Goal: Task Accomplishment & Management: Use online tool/utility

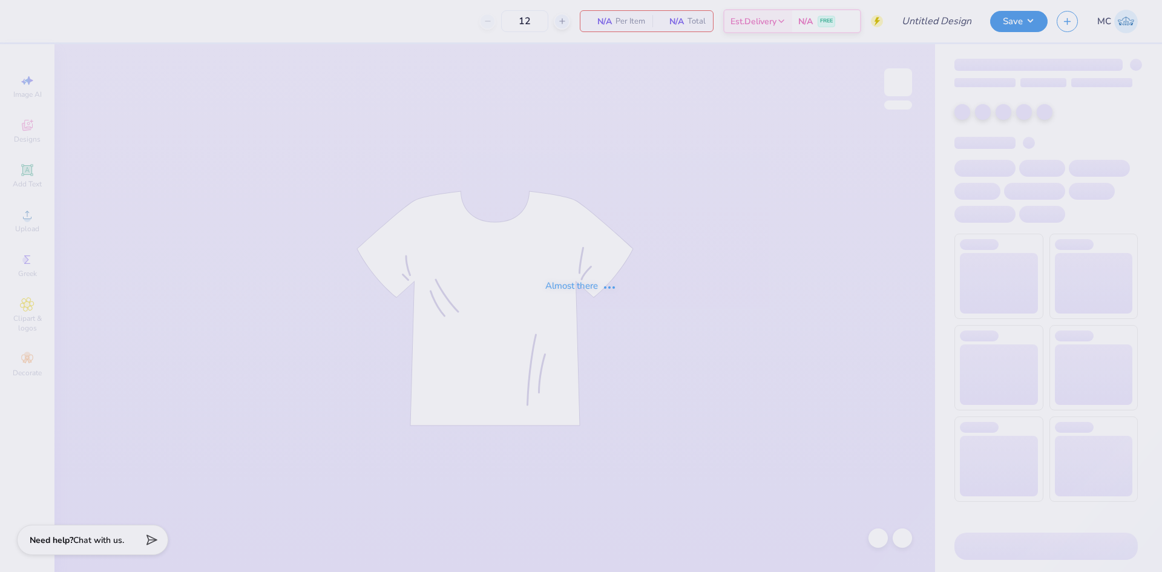
type input "GUYS 2"
type input "25"
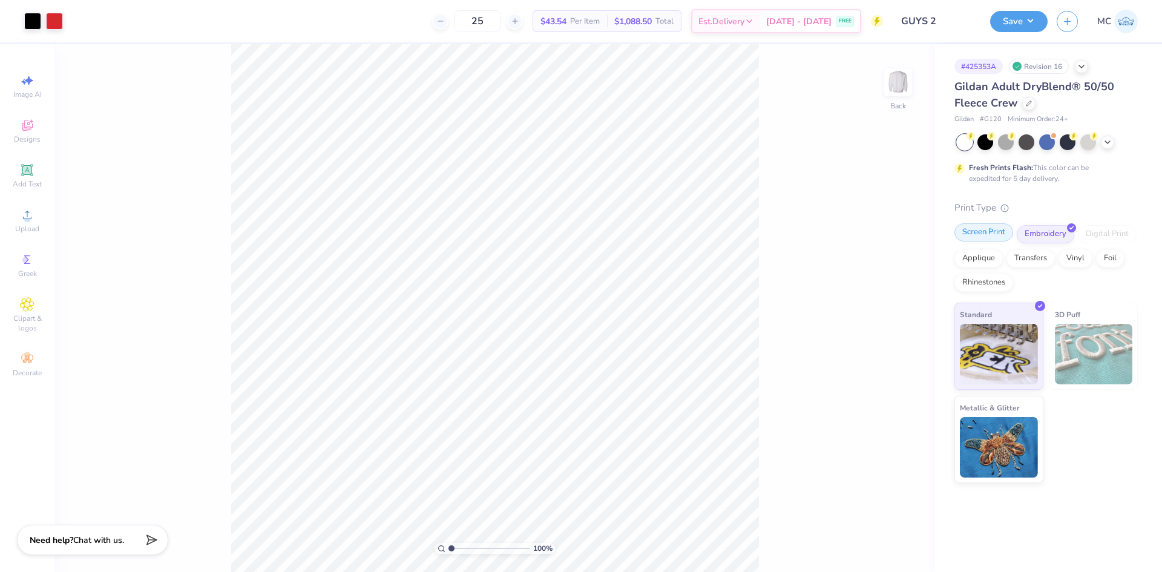
click at [982, 229] on div "Screen Print" at bounding box center [983, 232] width 59 height 18
click at [1024, 105] on div at bounding box center [1028, 102] width 13 height 13
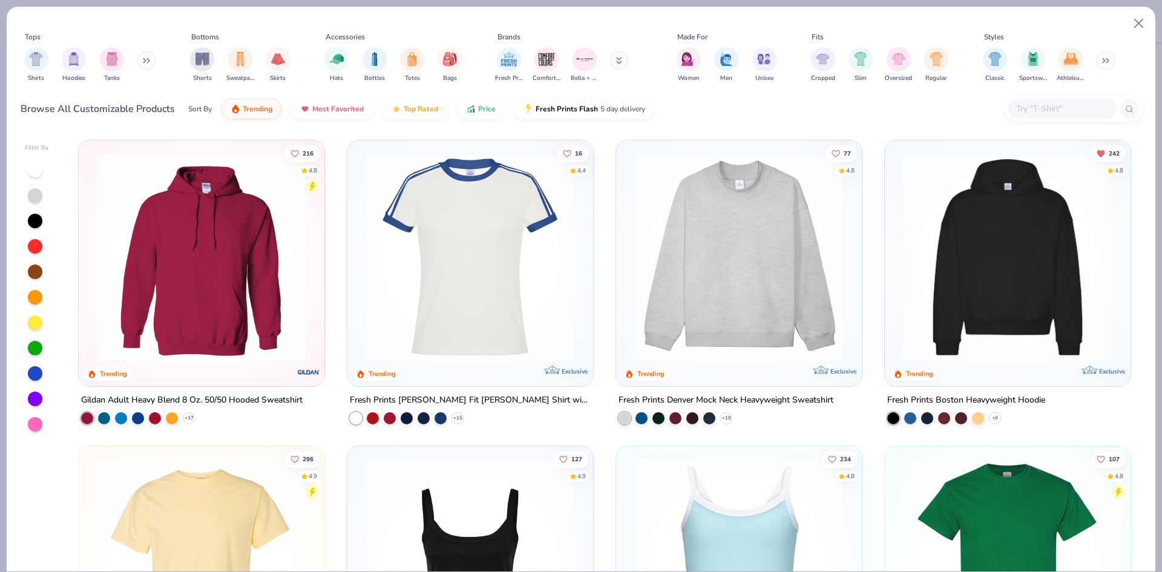
click at [1042, 98] on div at bounding box center [1072, 109] width 137 height 26
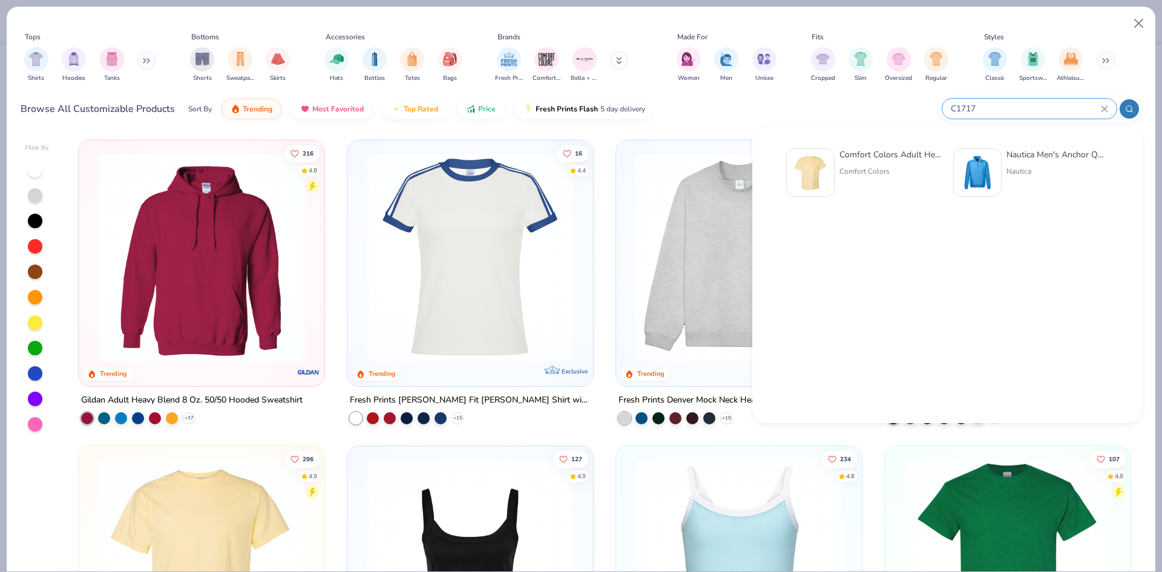
type input "C1717"
click at [862, 165] on div "Comfort Colors Adult Heavyweight T-Shirt Comfort Colors" at bounding box center [890, 172] width 102 height 48
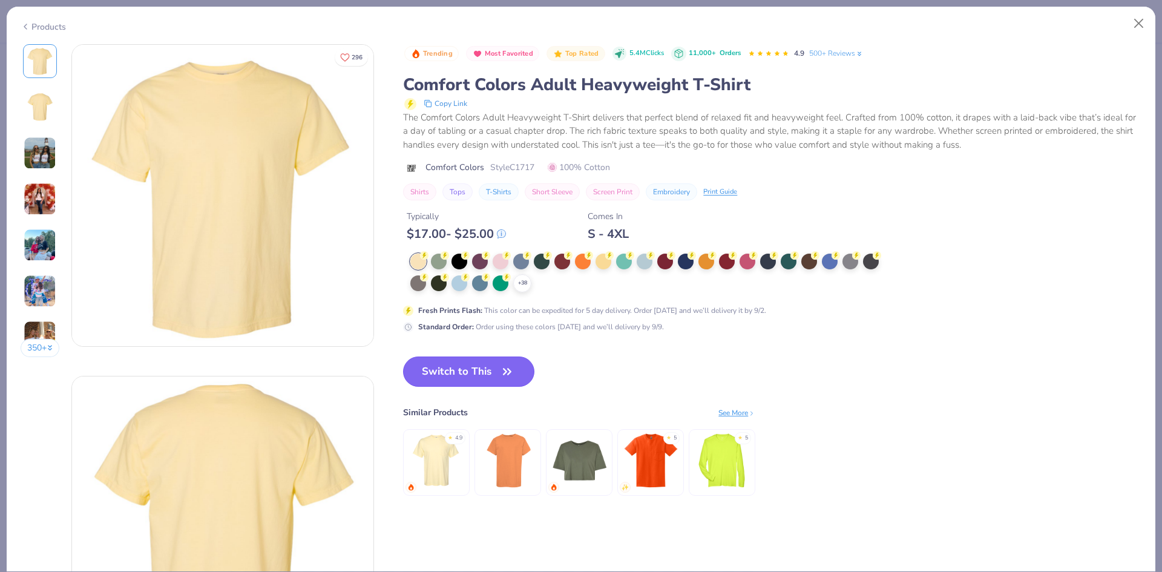
click at [511, 365] on icon "button" at bounding box center [507, 371] width 17 height 17
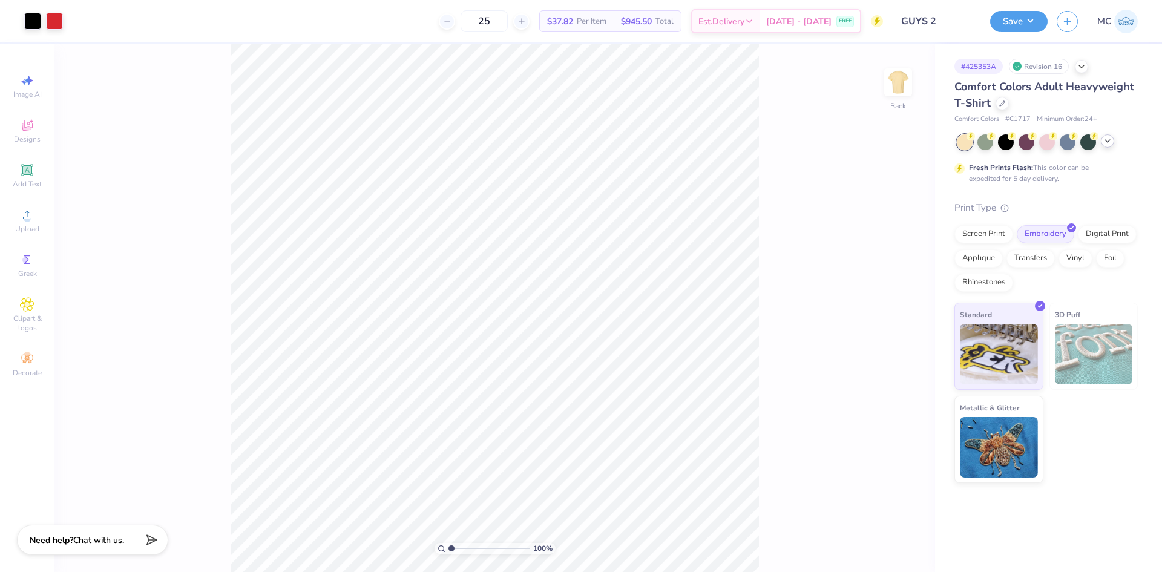
click at [1108, 137] on icon at bounding box center [1107, 141] width 10 height 10
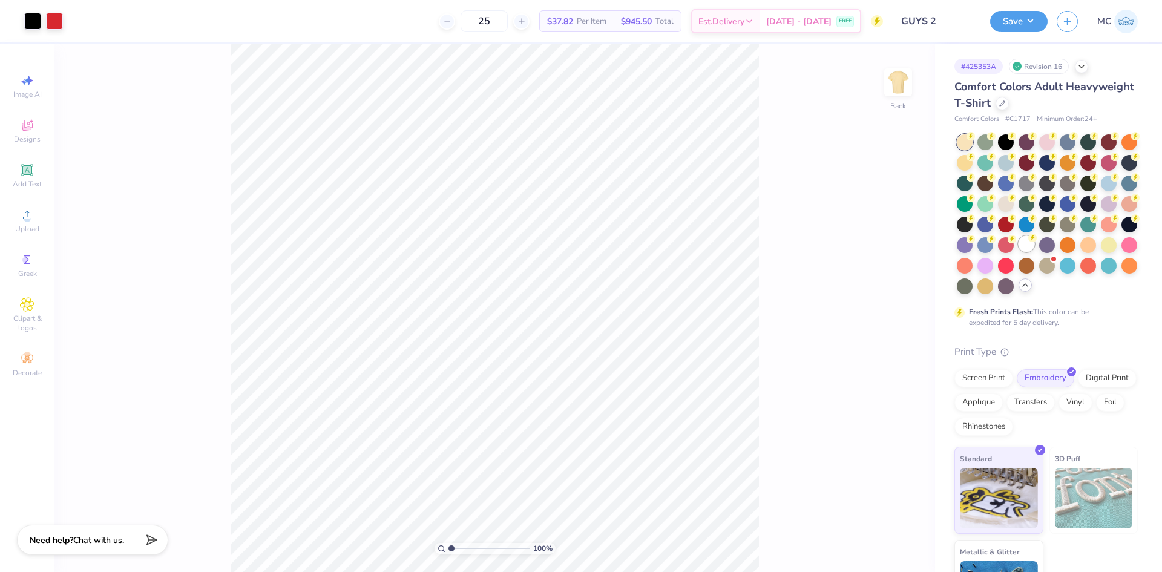
click at [1018, 252] on div at bounding box center [1026, 244] width 16 height 16
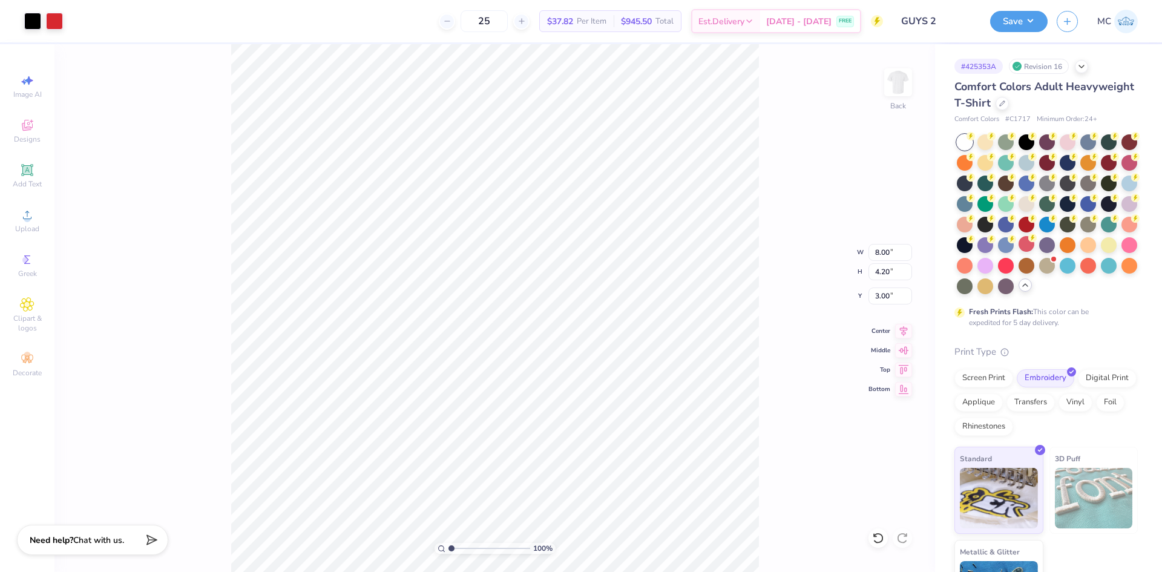
type input "3.00"
click at [1016, 15] on button "Save" at bounding box center [1018, 19] width 57 height 21
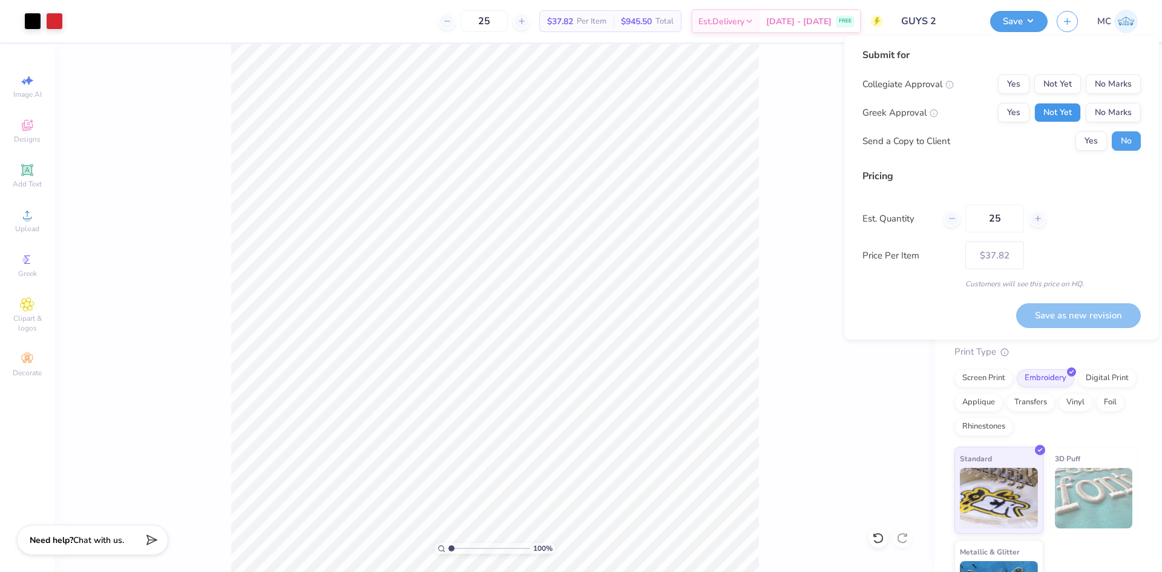
click at [1053, 110] on button "Not Yet" at bounding box center [1057, 112] width 47 height 19
click at [1110, 79] on button "No Marks" at bounding box center [1112, 83] width 55 height 19
click at [1057, 317] on button "Save as new revision" at bounding box center [1078, 315] width 125 height 25
type input "$37.82"
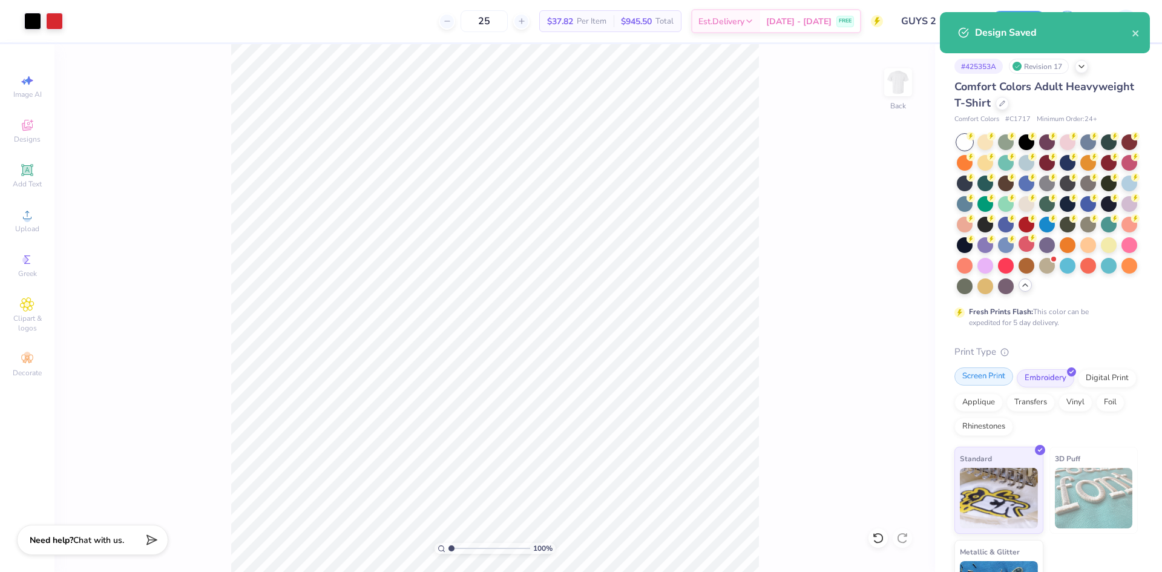
click at [994, 385] on div "Screen Print" at bounding box center [983, 376] width 59 height 18
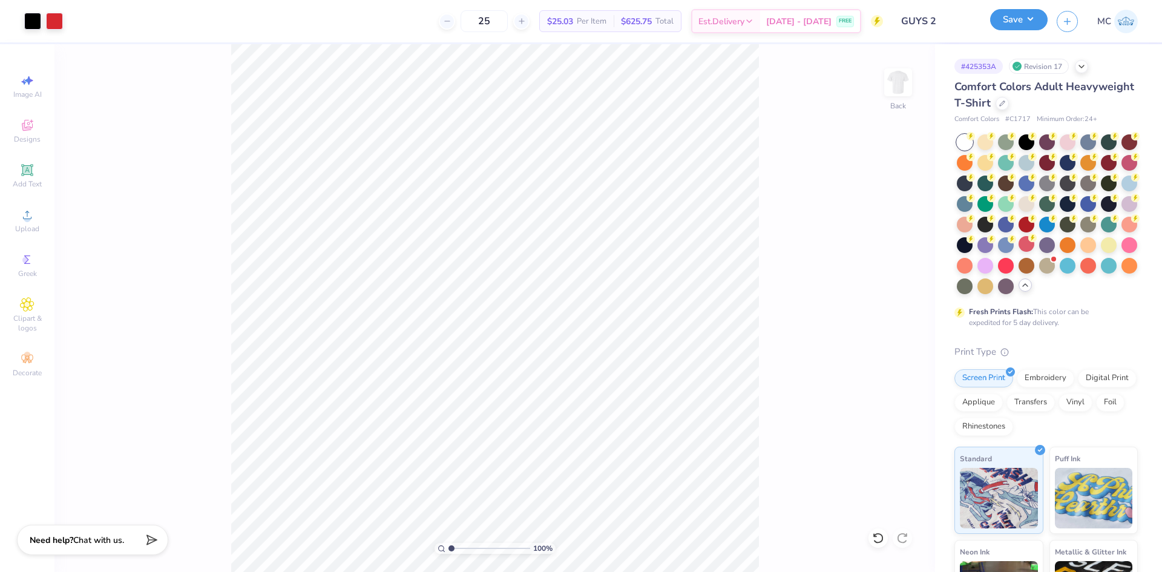
click at [1030, 22] on button "Save" at bounding box center [1018, 19] width 57 height 21
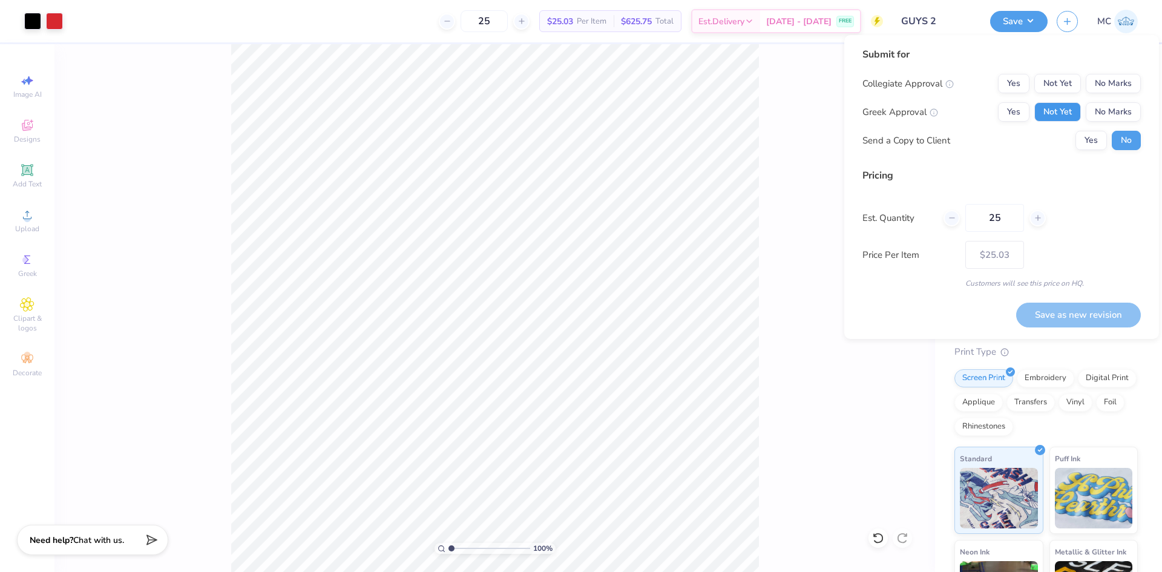
click at [1061, 115] on button "Not Yet" at bounding box center [1057, 111] width 47 height 19
click at [1120, 79] on button "No Marks" at bounding box center [1112, 83] width 55 height 19
click at [1125, 312] on button "Save as new revision" at bounding box center [1078, 314] width 125 height 25
type input "$25.03"
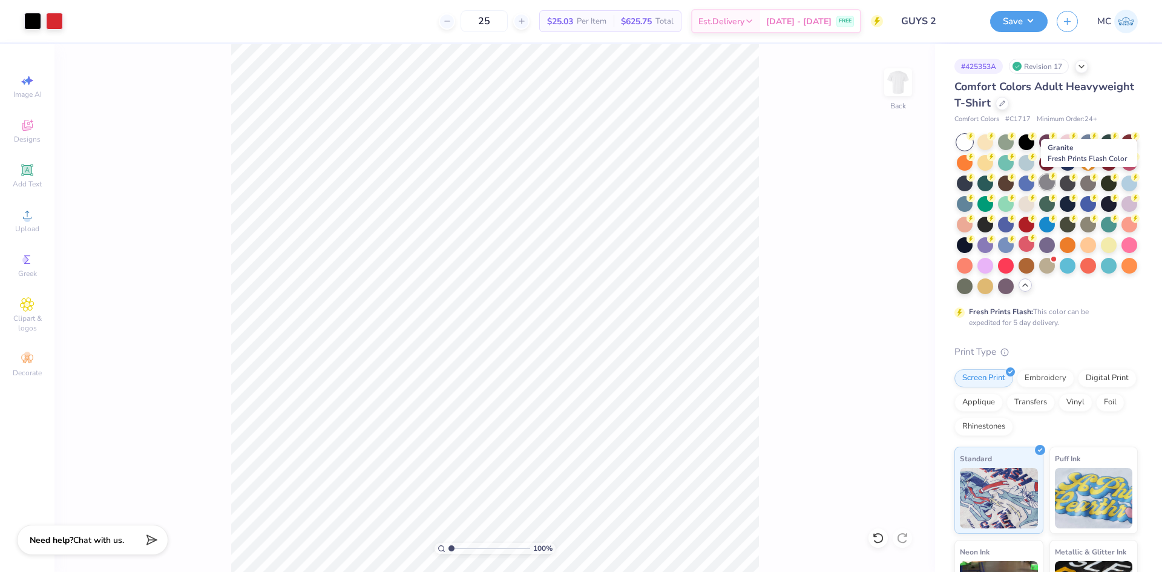
click at [1055, 180] on div at bounding box center [1047, 182] width 16 height 16
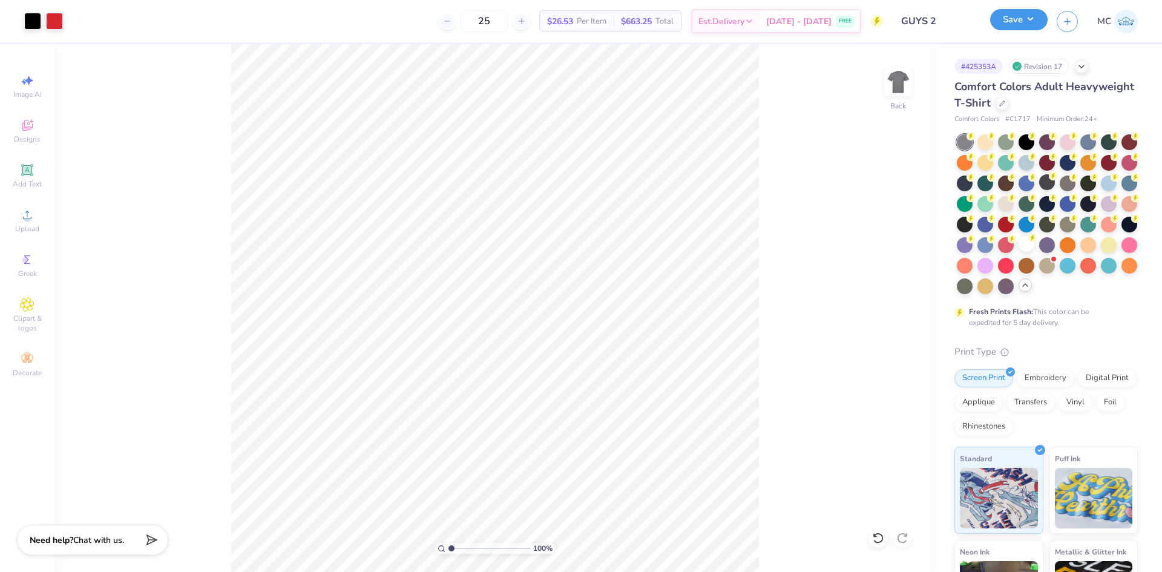
click at [1007, 25] on button "Save" at bounding box center [1018, 19] width 57 height 21
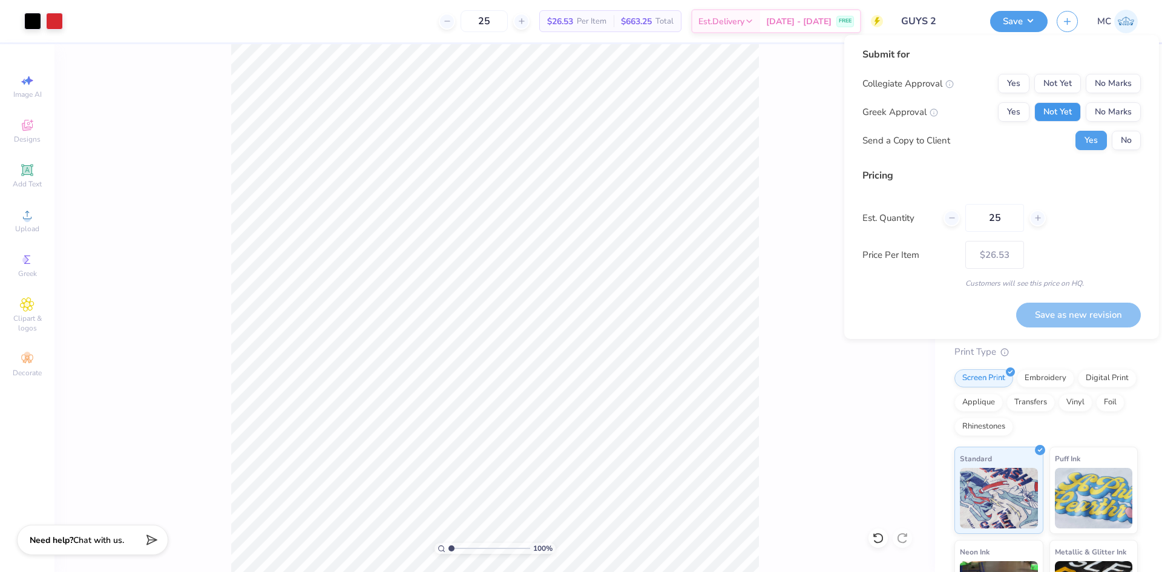
click at [1060, 111] on button "Not Yet" at bounding box center [1057, 111] width 47 height 19
click at [1109, 82] on button "No Marks" at bounding box center [1112, 83] width 55 height 19
click at [1096, 315] on button "Save as new revision" at bounding box center [1078, 314] width 125 height 25
type input "$26.53"
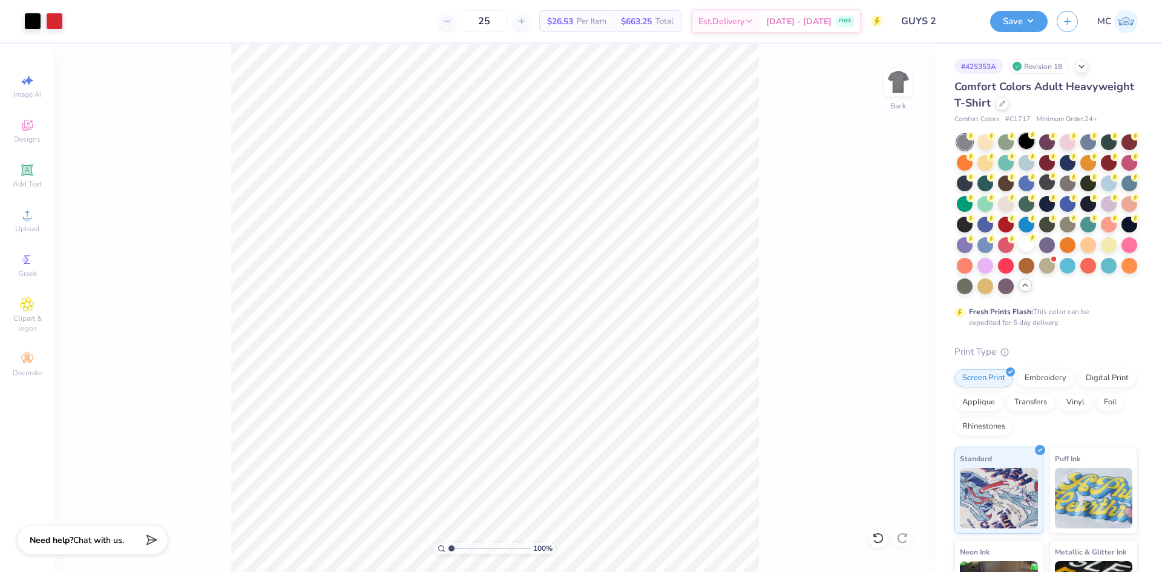
click at [1021, 140] on div at bounding box center [1026, 141] width 16 height 16
click at [28, 17] on div at bounding box center [32, 19] width 17 height 17
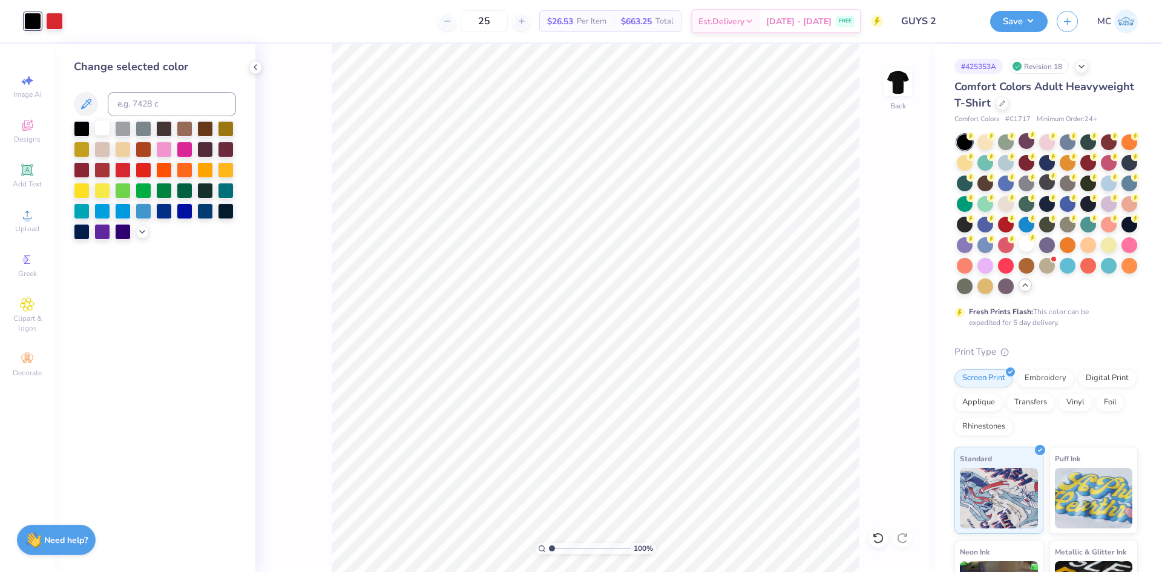
click at [104, 128] on div at bounding box center [102, 128] width 16 height 16
click at [1024, 22] on button "Save" at bounding box center [1018, 19] width 57 height 21
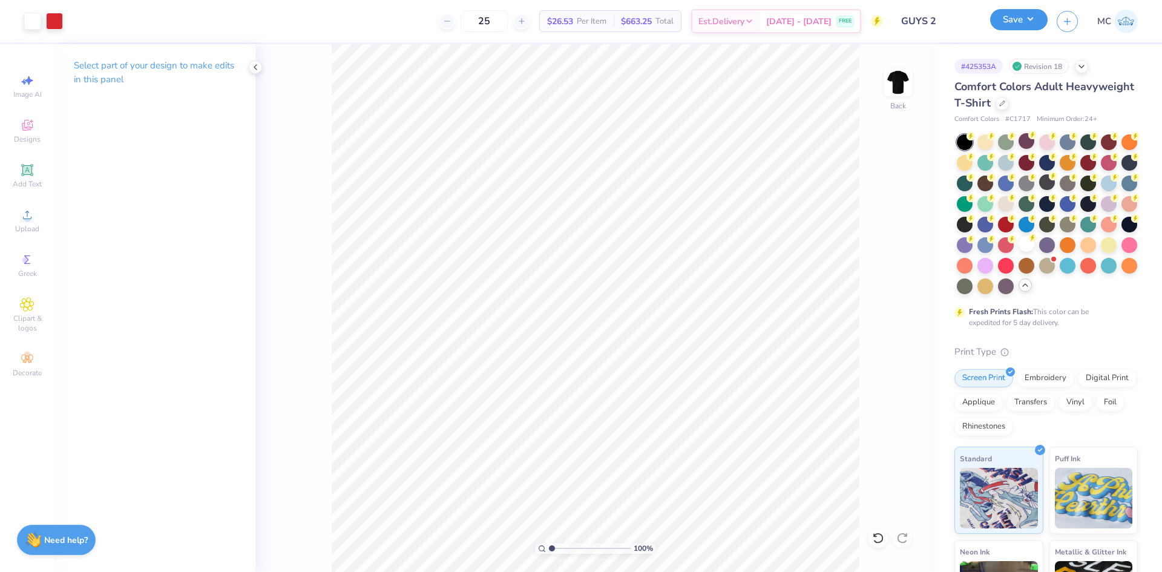
click at [1014, 19] on button "Save" at bounding box center [1018, 19] width 57 height 21
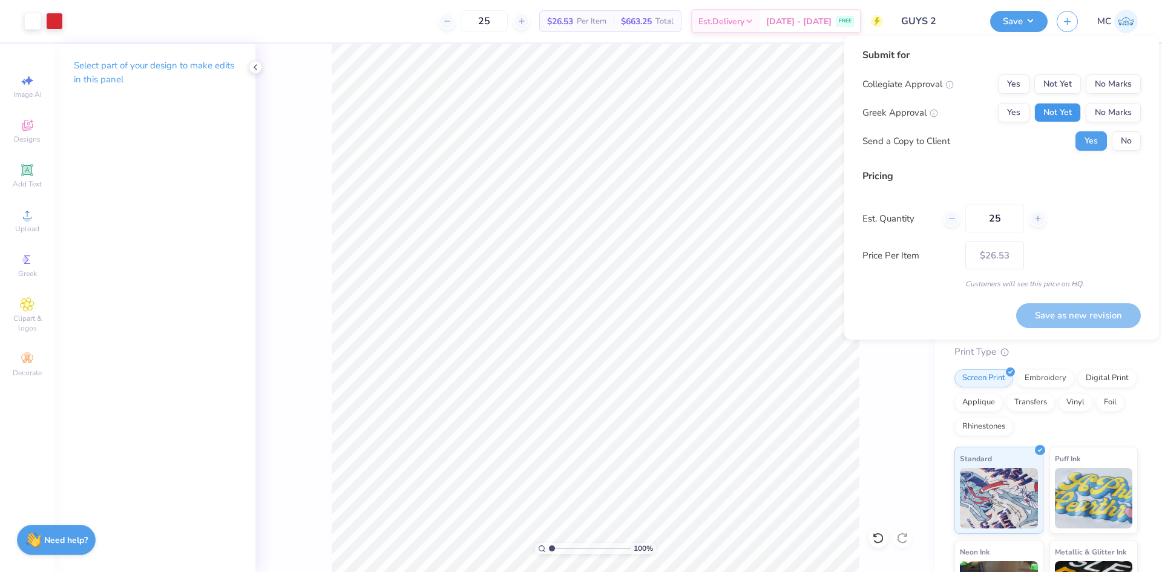
click at [1058, 112] on button "Not Yet" at bounding box center [1057, 112] width 47 height 19
click at [1110, 76] on button "No Marks" at bounding box center [1112, 83] width 55 height 19
click at [1088, 314] on button "Save as new revision" at bounding box center [1078, 315] width 125 height 25
type input "$26.53"
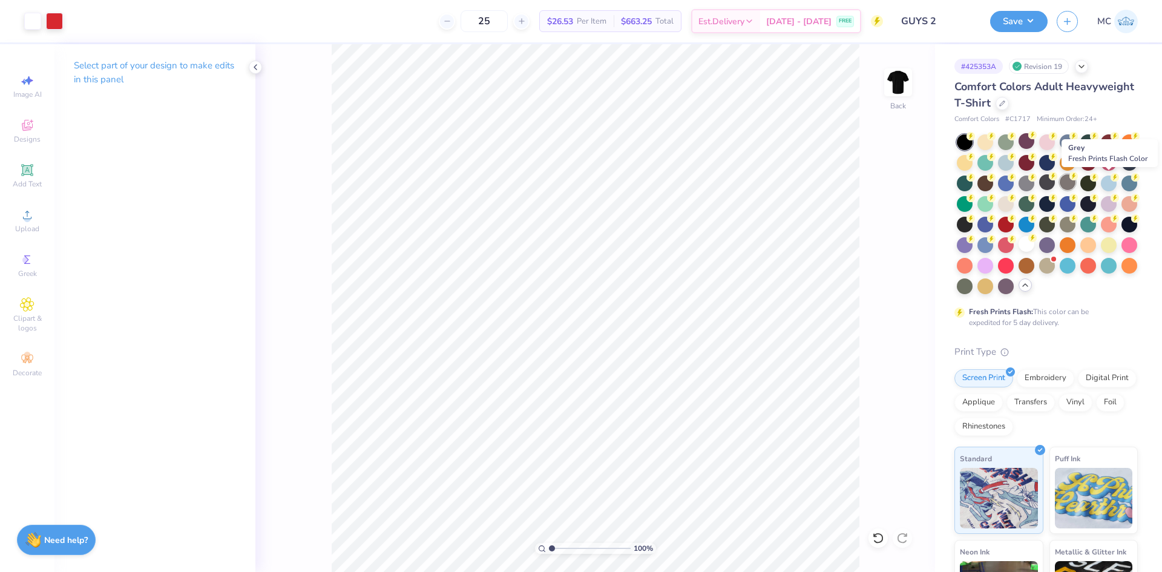
click at [1075, 182] on div at bounding box center [1067, 182] width 16 height 16
click at [1055, 184] on div at bounding box center [1047, 182] width 16 height 16
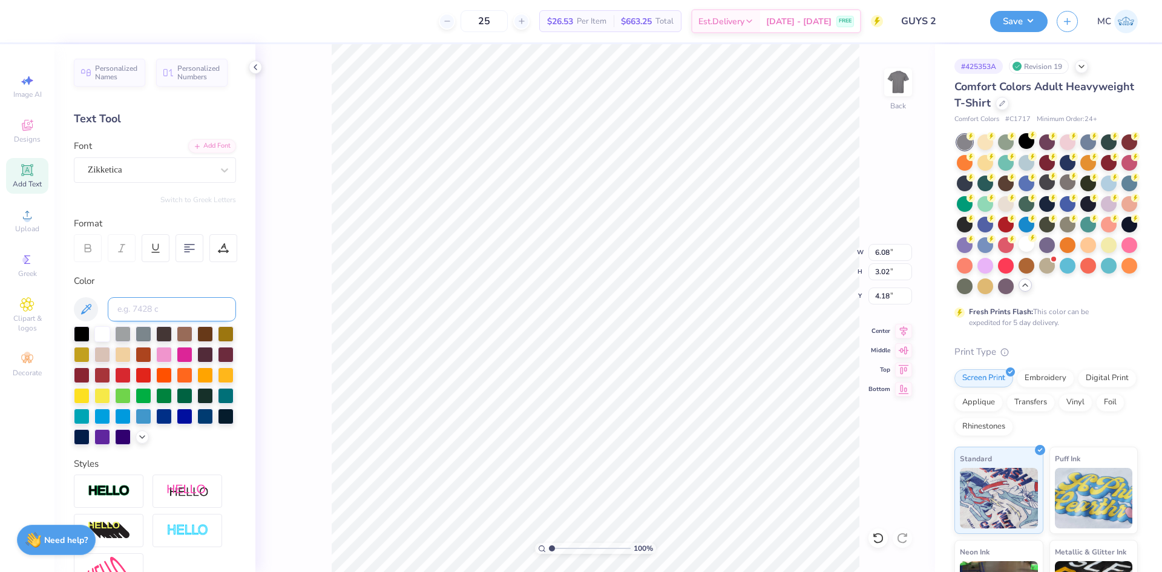
click at [160, 300] on input at bounding box center [172, 309] width 128 height 24
type input "227"
click at [172, 353] on div at bounding box center [164, 353] width 16 height 16
click at [1025, 28] on button "Save" at bounding box center [1018, 19] width 57 height 21
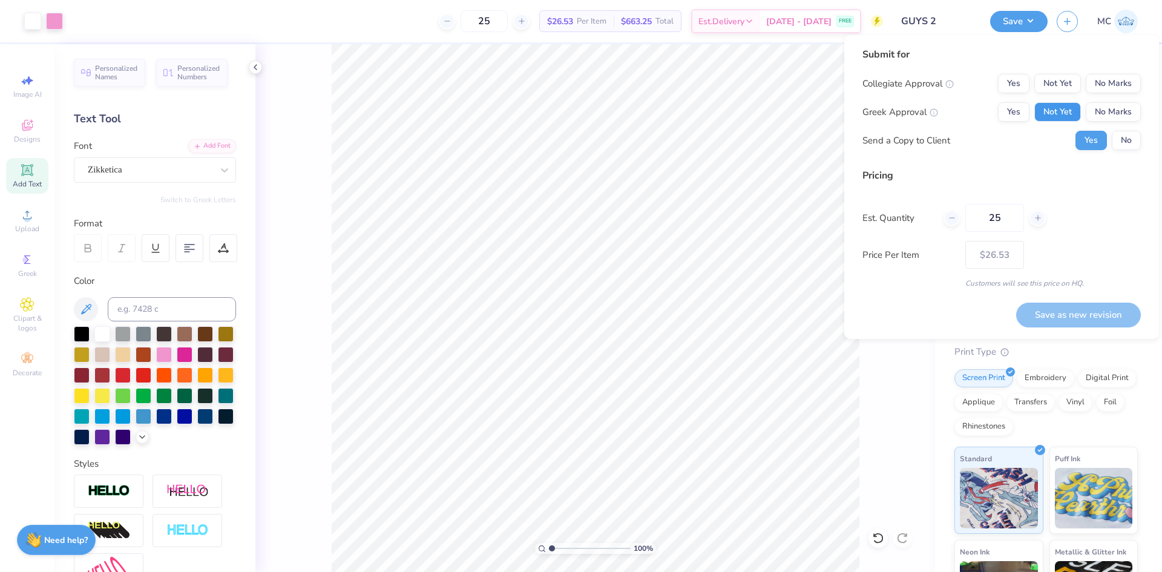
click at [1059, 115] on button "Not Yet" at bounding box center [1057, 111] width 47 height 19
click at [1098, 88] on button "No Marks" at bounding box center [1112, 83] width 55 height 19
click at [1071, 308] on button "Save as new revision" at bounding box center [1078, 314] width 125 height 25
type input "$26.53"
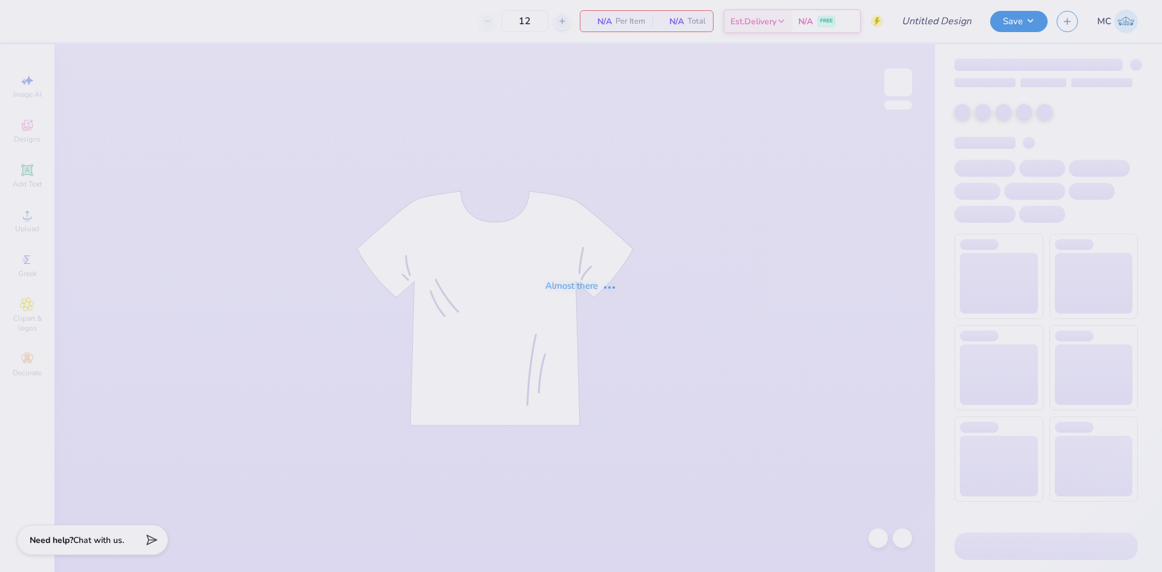
type input "Girls 1"
type input "24"
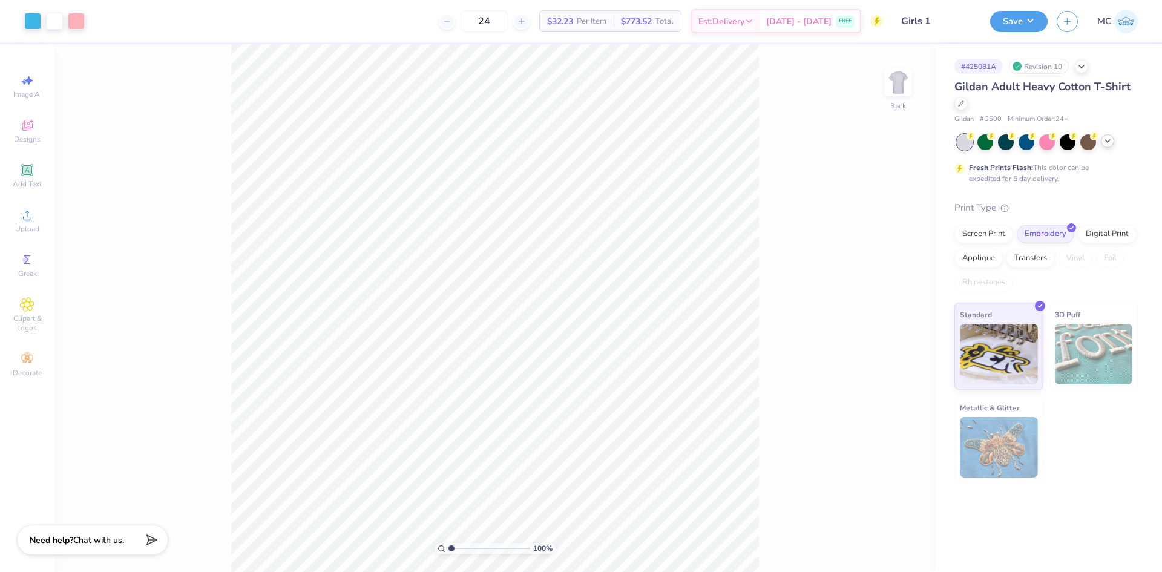
click at [1113, 140] on div at bounding box center [1106, 140] width 13 height 13
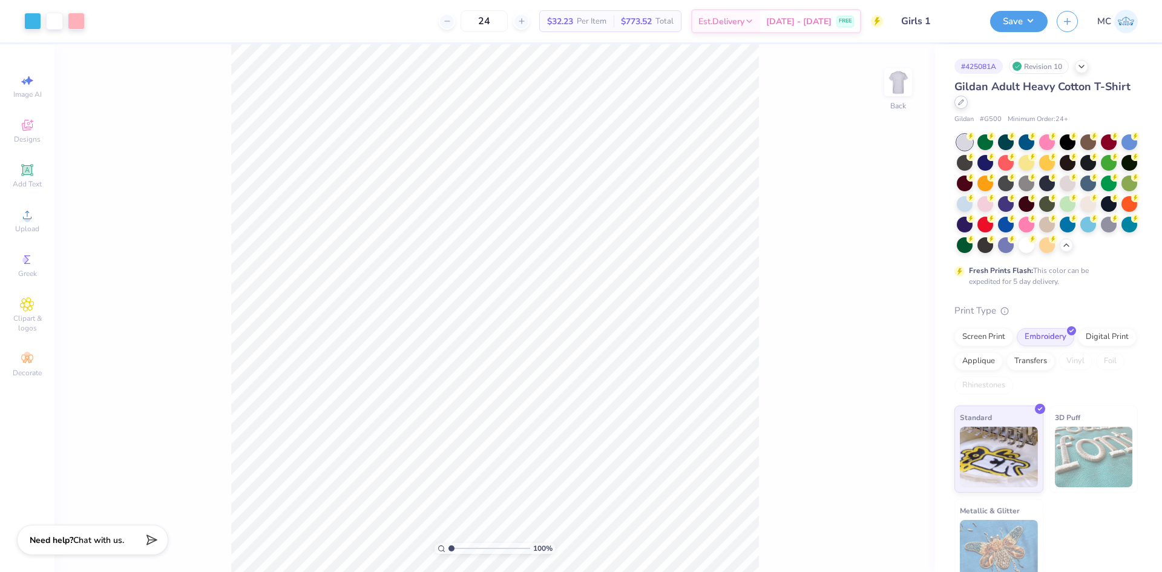
click at [964, 103] on icon at bounding box center [961, 102] width 6 height 6
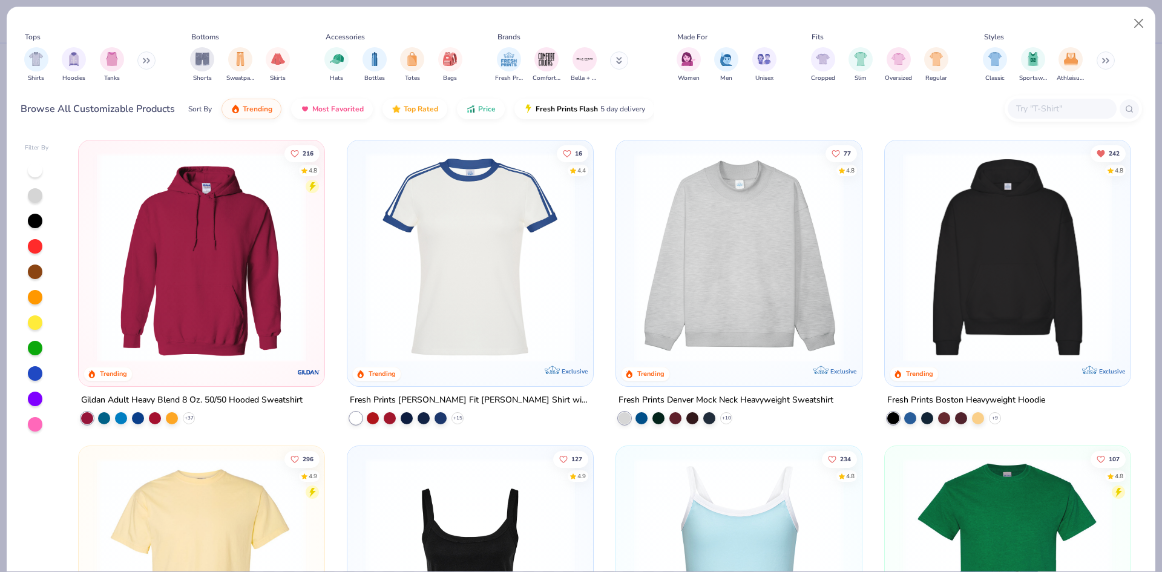
click at [1062, 118] on div at bounding box center [1061, 109] width 109 height 20
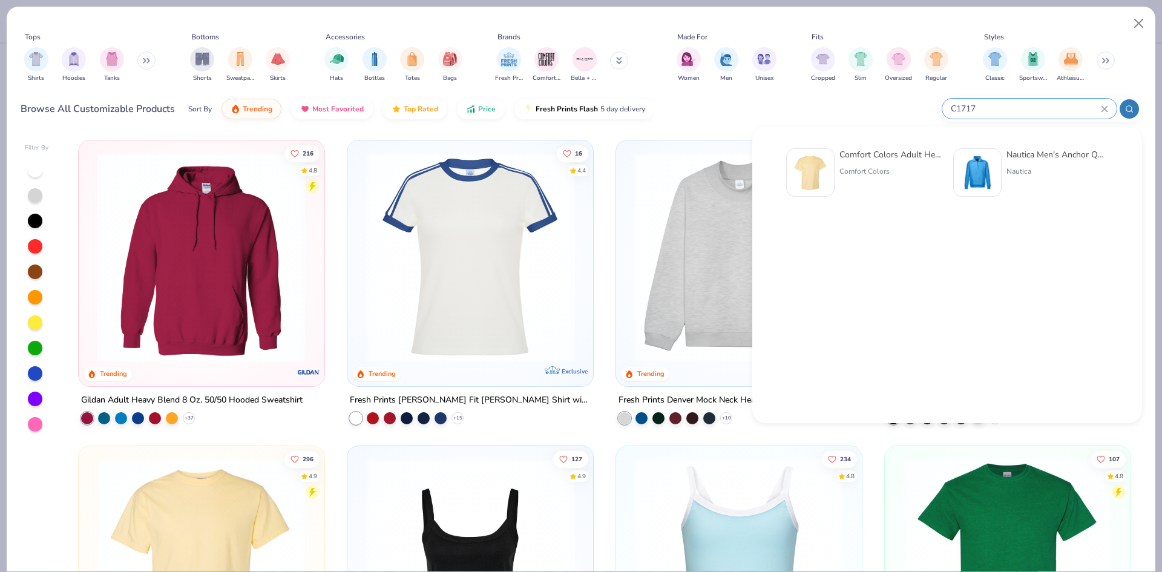
type input "C1717"
click at [884, 159] on div "Comfort Colors Adult Heavyweight T-Shirt" at bounding box center [890, 154] width 102 height 13
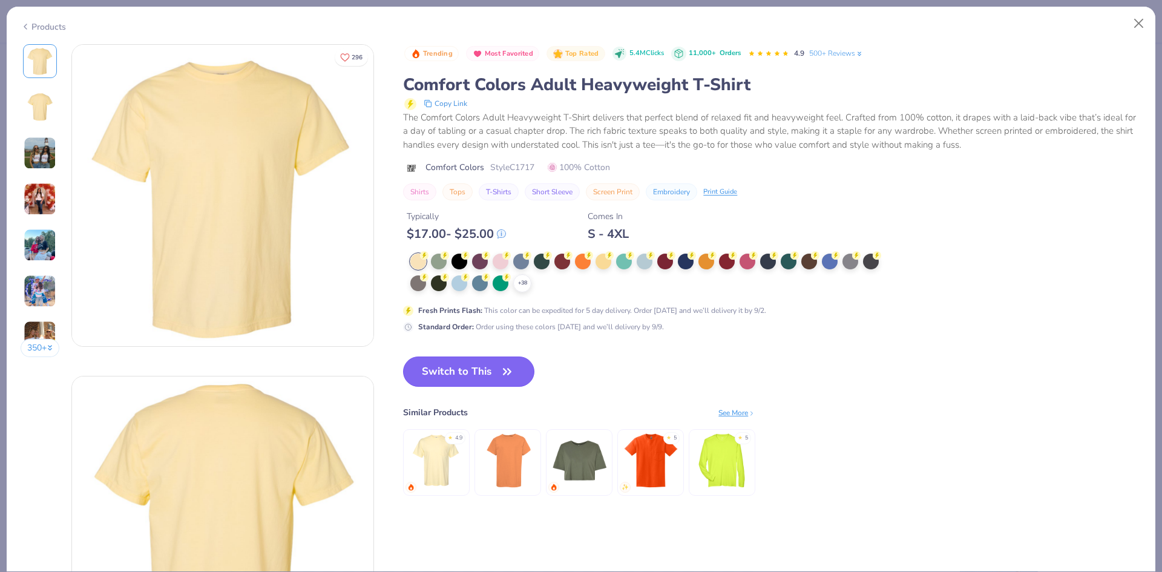
click at [507, 358] on button "Switch to This" at bounding box center [468, 371] width 131 height 30
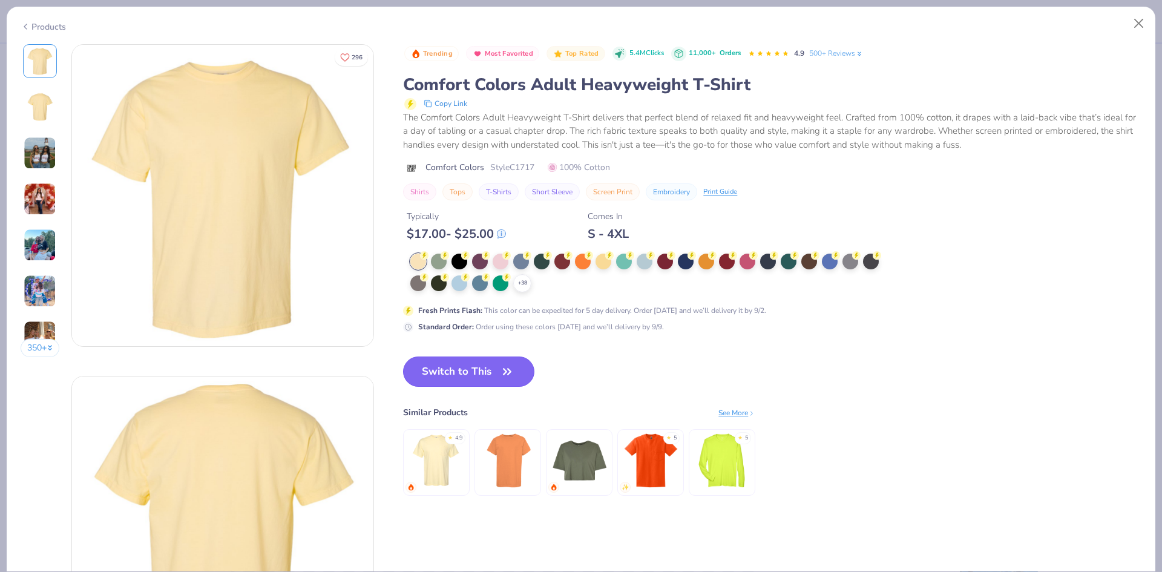
click at [507, 373] on icon "button" at bounding box center [506, 370] width 7 height 5
click at [505, 376] on icon "button" at bounding box center [507, 371] width 17 height 17
click at [502, 378] on icon "button" at bounding box center [507, 371] width 17 height 17
click at [499, 374] on button "Switch to This" at bounding box center [468, 371] width 131 height 30
click at [848, 262] on div at bounding box center [850, 260] width 16 height 16
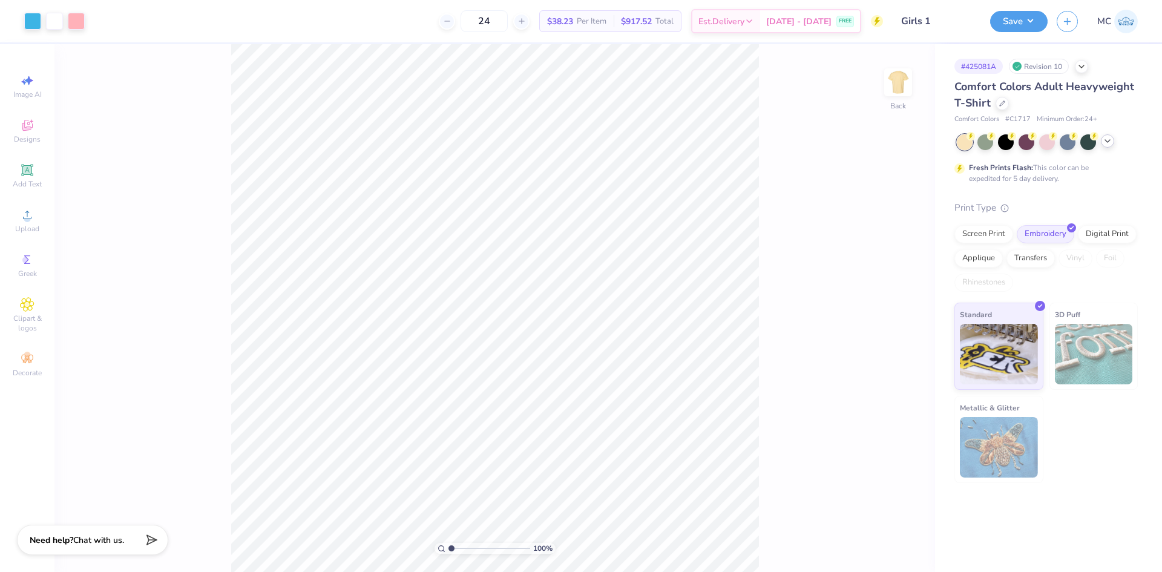
click at [1113, 145] on div at bounding box center [1046, 142] width 181 height 16
click at [1105, 143] on icon at bounding box center [1107, 141] width 10 height 10
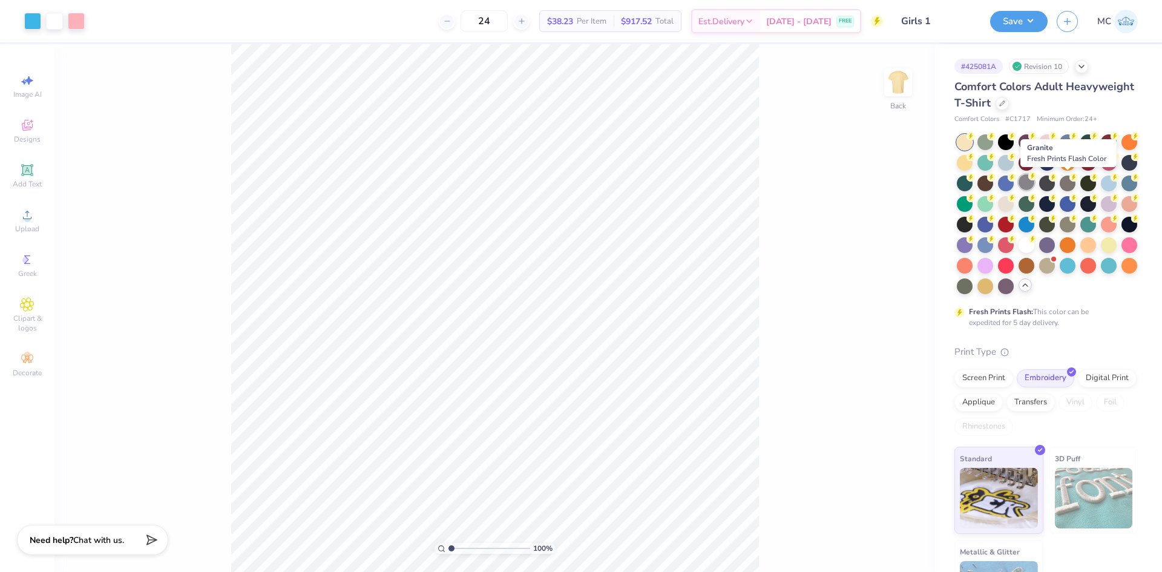
click at [1034, 179] on div at bounding box center [1026, 182] width 16 height 16
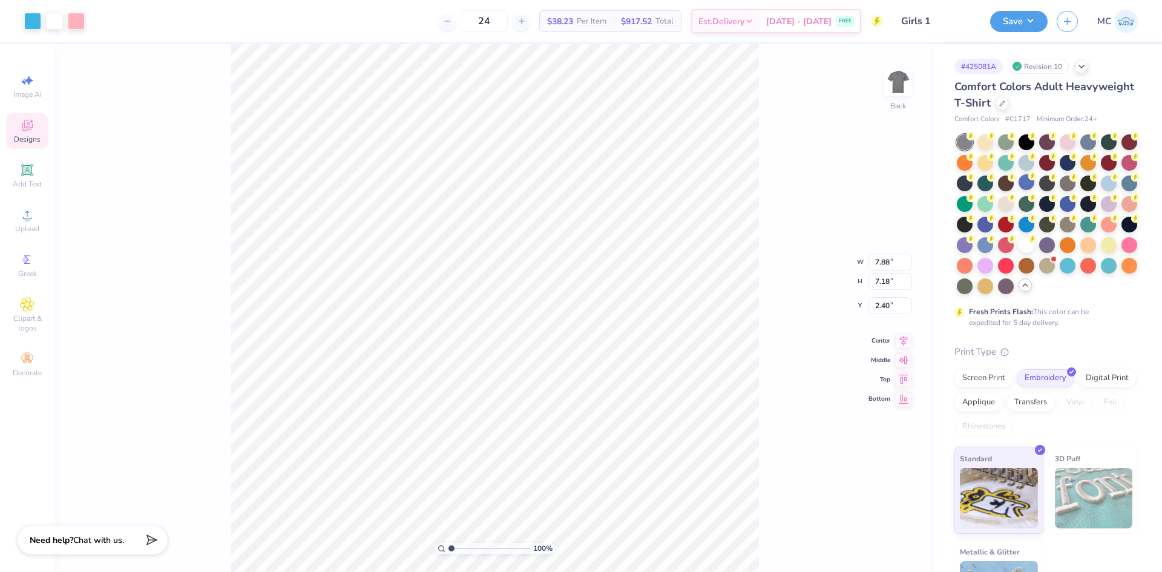
type input "3.00"
click at [999, 385] on div "Screen Print" at bounding box center [983, 376] width 59 height 18
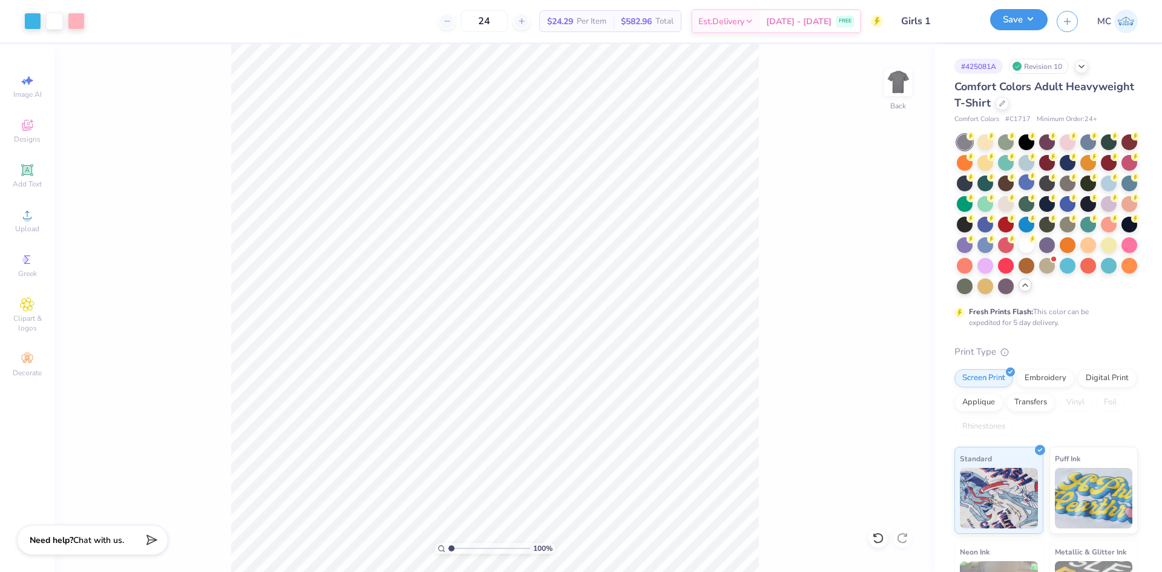
click at [1022, 14] on button "Save" at bounding box center [1018, 19] width 57 height 21
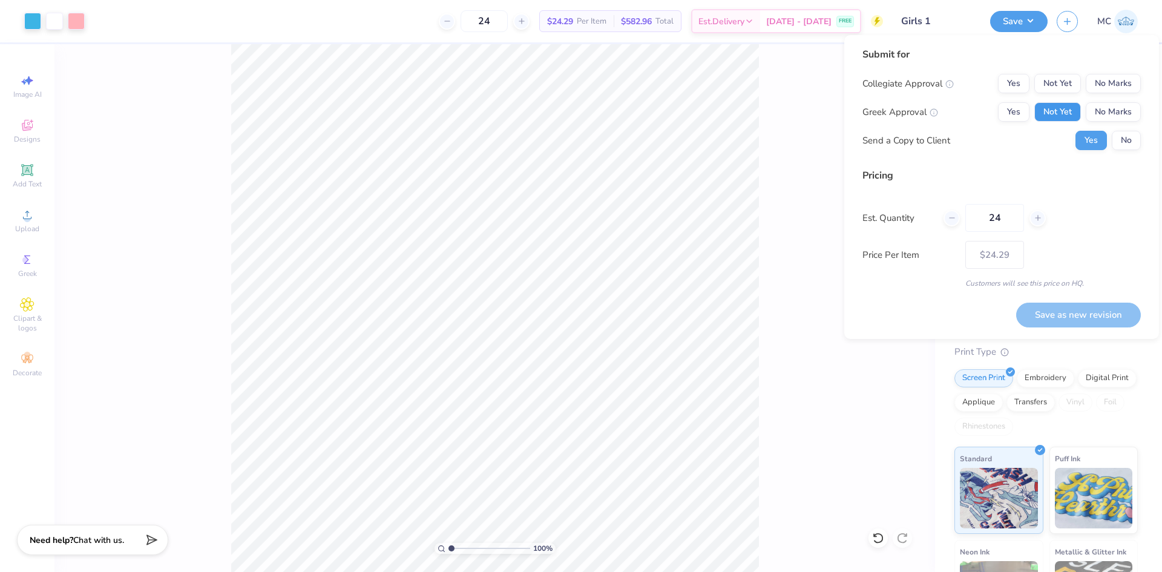
click at [1062, 112] on button "Not Yet" at bounding box center [1057, 111] width 47 height 19
click at [1123, 84] on button "No Marks" at bounding box center [1112, 83] width 55 height 19
click at [1090, 320] on button "Save as new revision" at bounding box center [1078, 314] width 125 height 25
type input "$24.29"
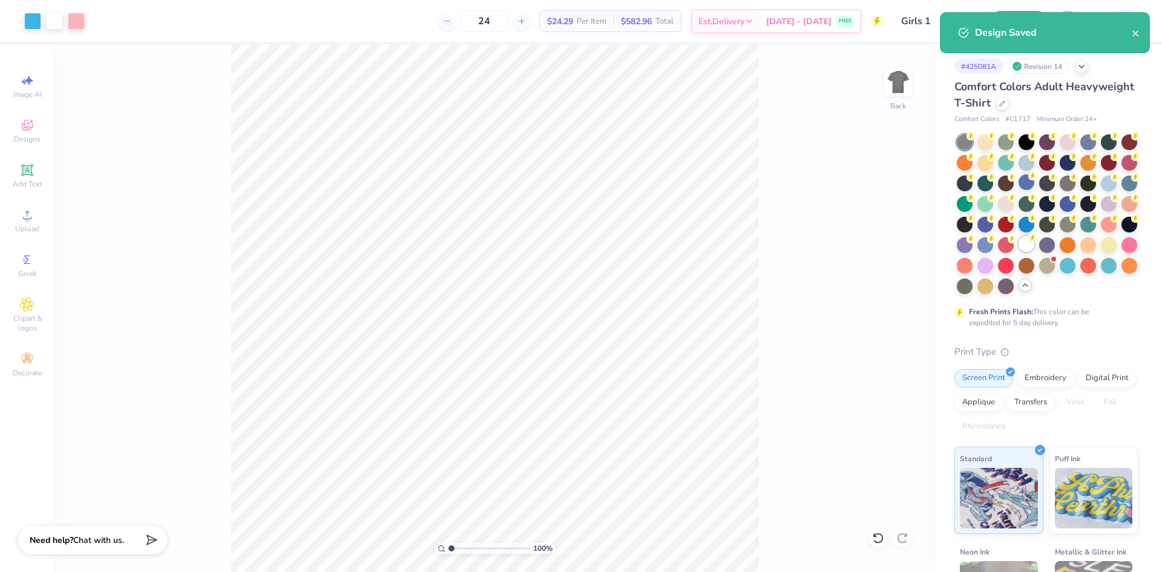
click at [1018, 252] on div at bounding box center [1026, 244] width 16 height 16
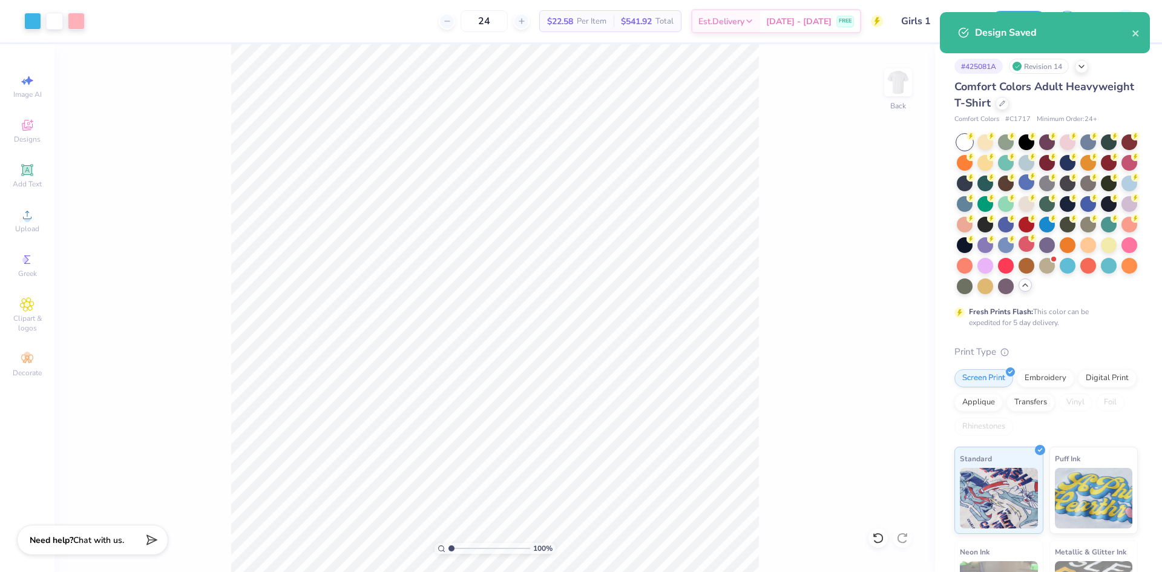
click at [1130, 32] on div "Design Saved" at bounding box center [1053, 32] width 157 height 15
click at [1133, 34] on icon "close" at bounding box center [1135, 33] width 8 height 10
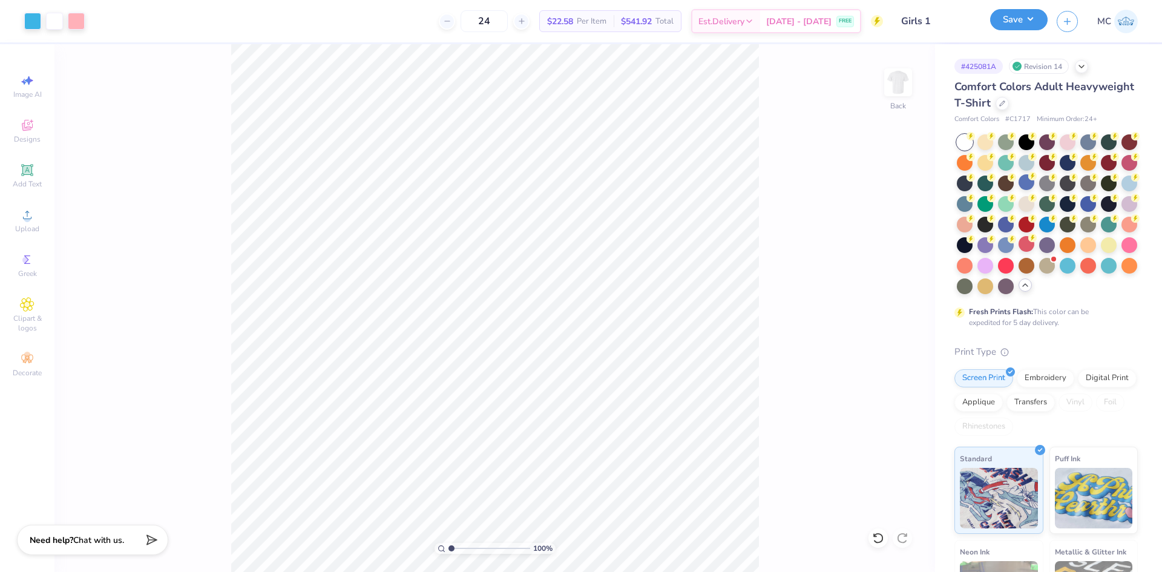
click at [999, 26] on button "Save" at bounding box center [1018, 19] width 57 height 21
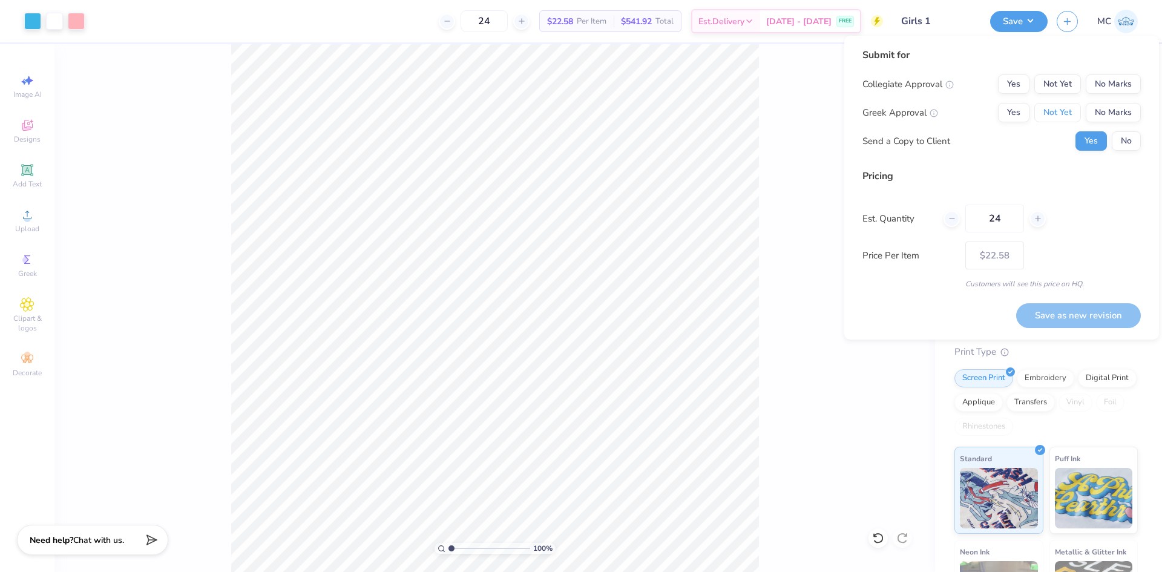
drag, startPoint x: 1064, startPoint y: 108, endPoint x: 1088, endPoint y: 95, distance: 27.6
click at [1064, 107] on button "Not Yet" at bounding box center [1057, 112] width 47 height 19
click at [1125, 79] on button "No Marks" at bounding box center [1112, 83] width 55 height 19
click at [1085, 321] on button "Save as new revision" at bounding box center [1078, 315] width 125 height 25
type input "$22.58"
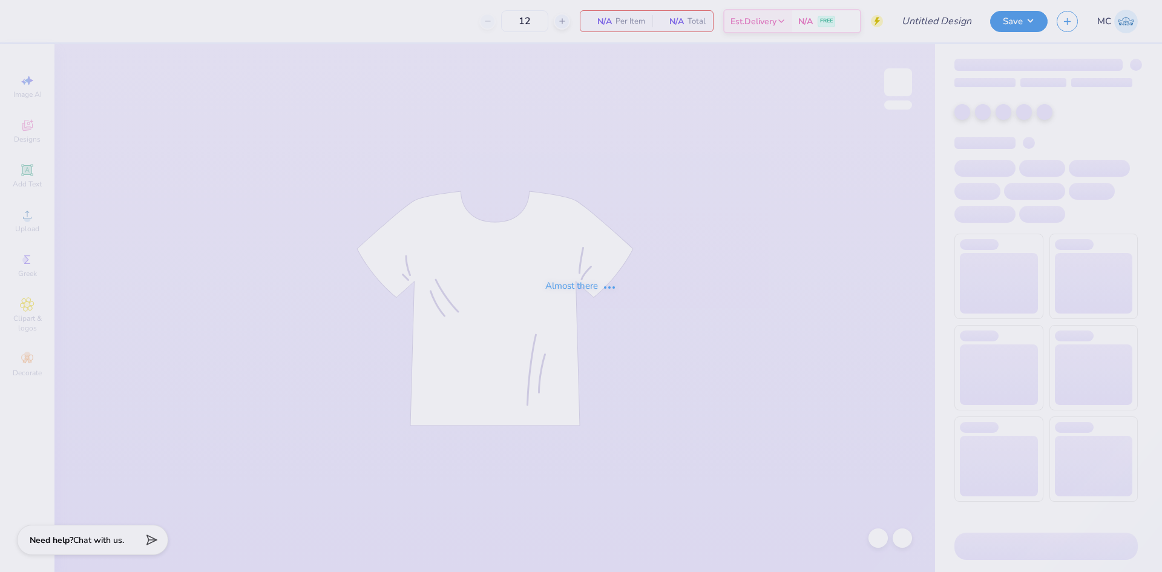
type input "Girls 1"
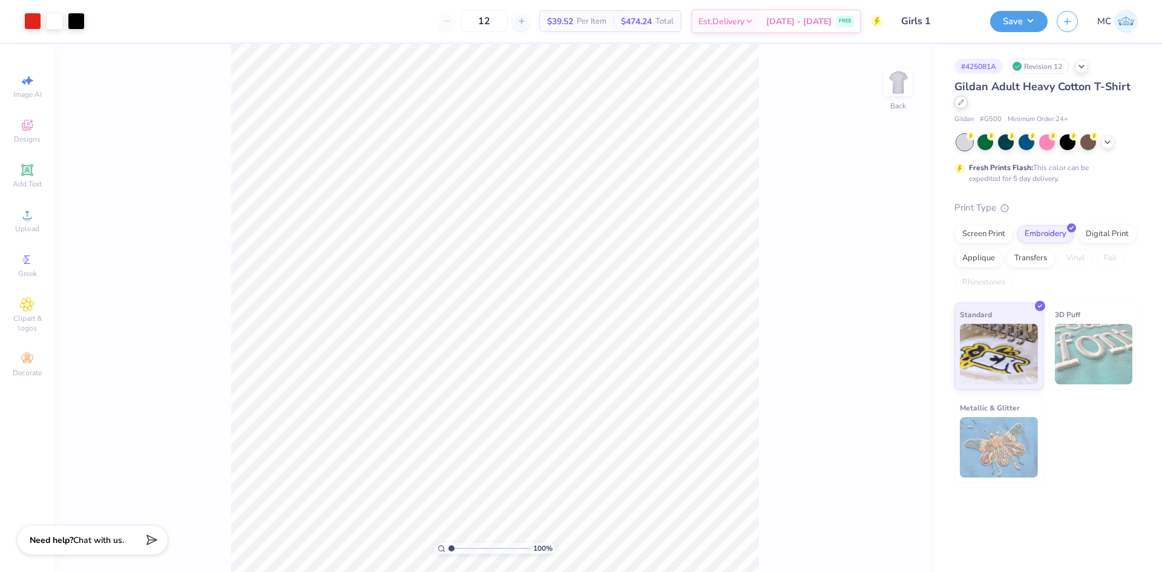
click at [958, 102] on icon at bounding box center [961, 102] width 6 height 6
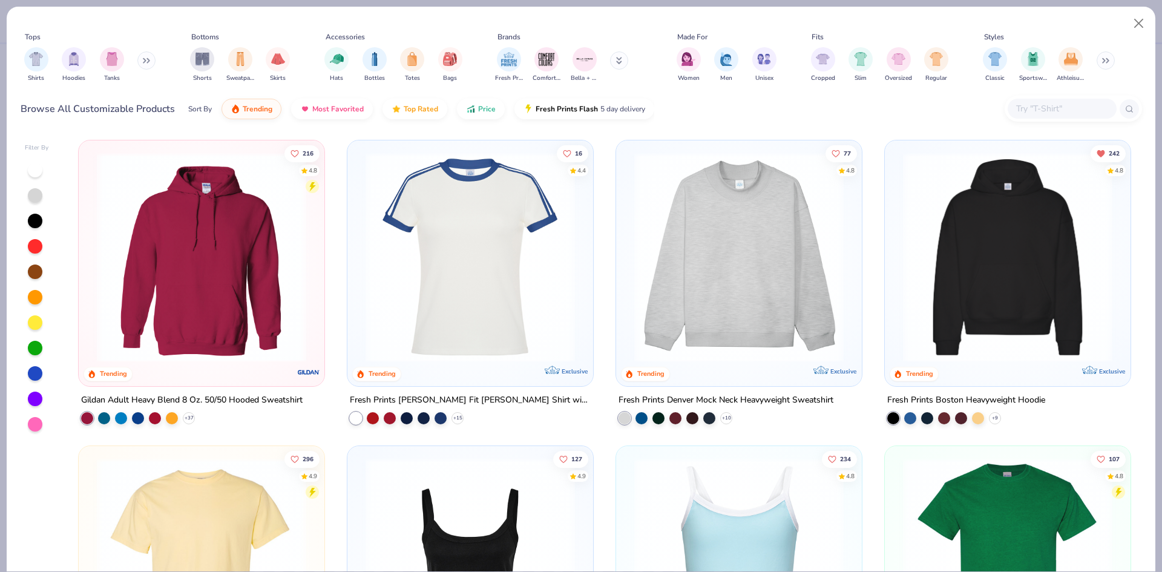
click at [1039, 104] on input "text" at bounding box center [1061, 109] width 93 height 14
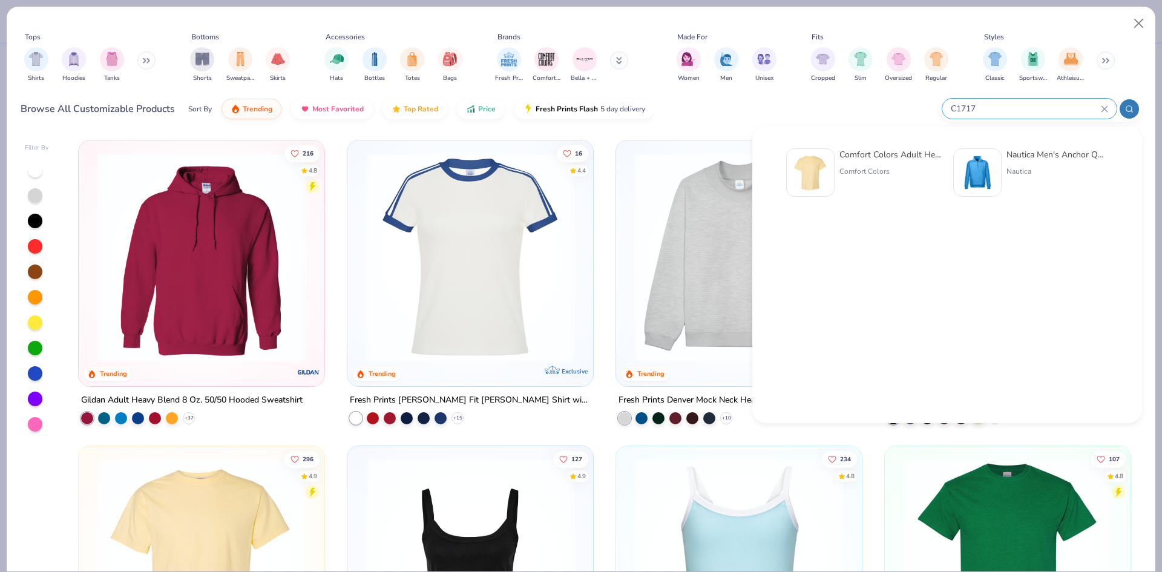
type input "C1717"
click at [826, 154] on img at bounding box center [810, 173] width 38 height 38
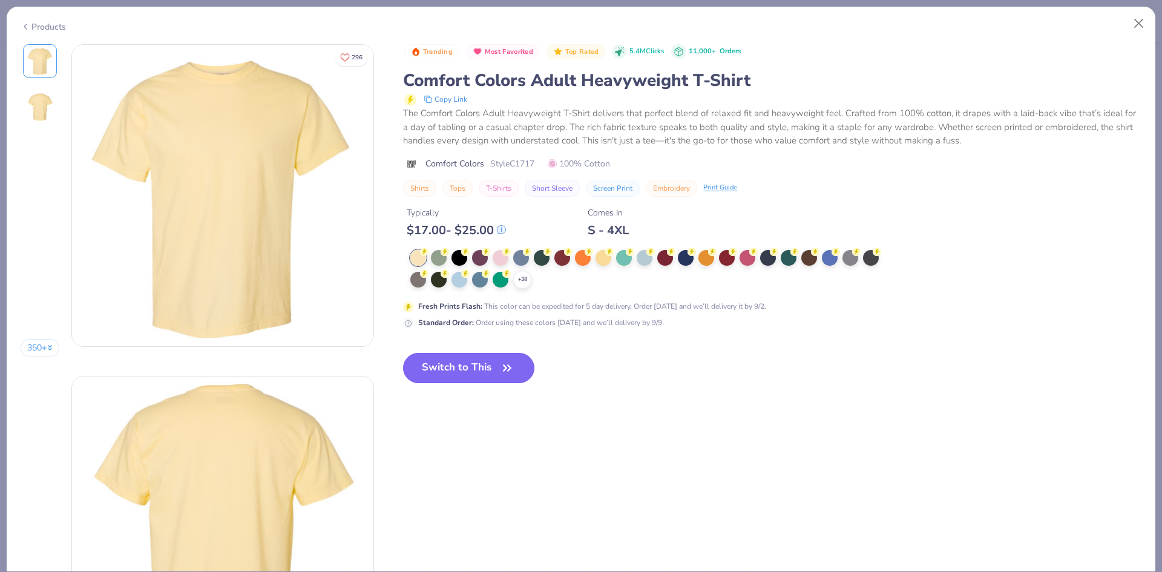
click at [500, 369] on icon "button" at bounding box center [507, 367] width 17 height 17
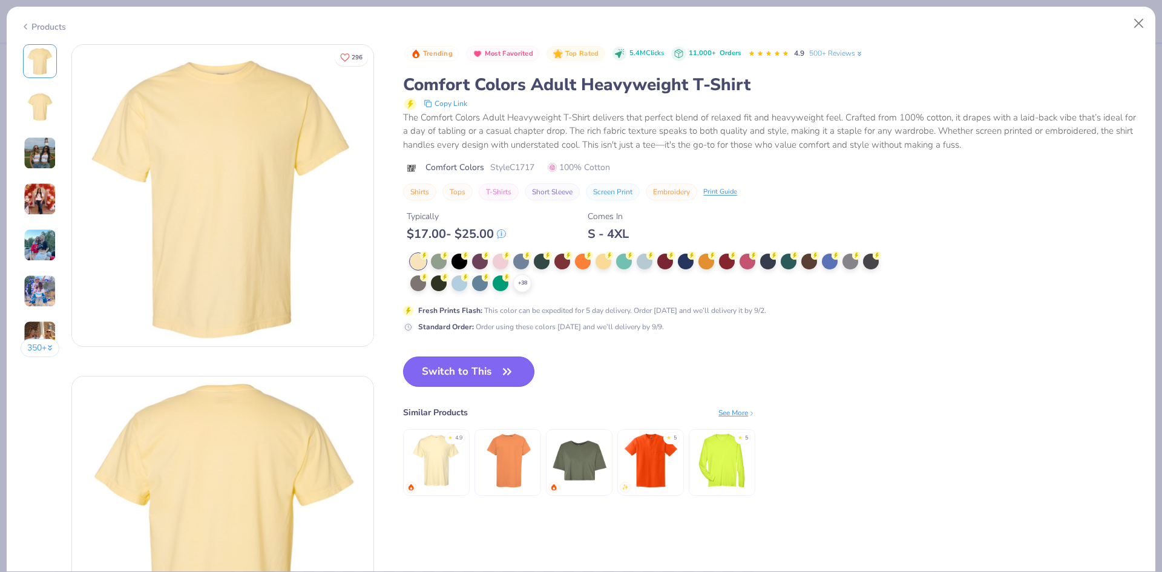
click at [468, 370] on button "Switch to This" at bounding box center [468, 371] width 131 height 30
click at [502, 375] on icon "button" at bounding box center [507, 371] width 17 height 17
click at [867, 386] on div "Trending Most Favorited Top Rated 5.4M Clicks 11,000+ Orders 4.9 500+ Reviews C…" at bounding box center [772, 282] width 738 height 476
click at [493, 367] on button "Switch to This" at bounding box center [468, 371] width 131 height 30
click at [493, 369] on button "Switch to This" at bounding box center [468, 371] width 131 height 30
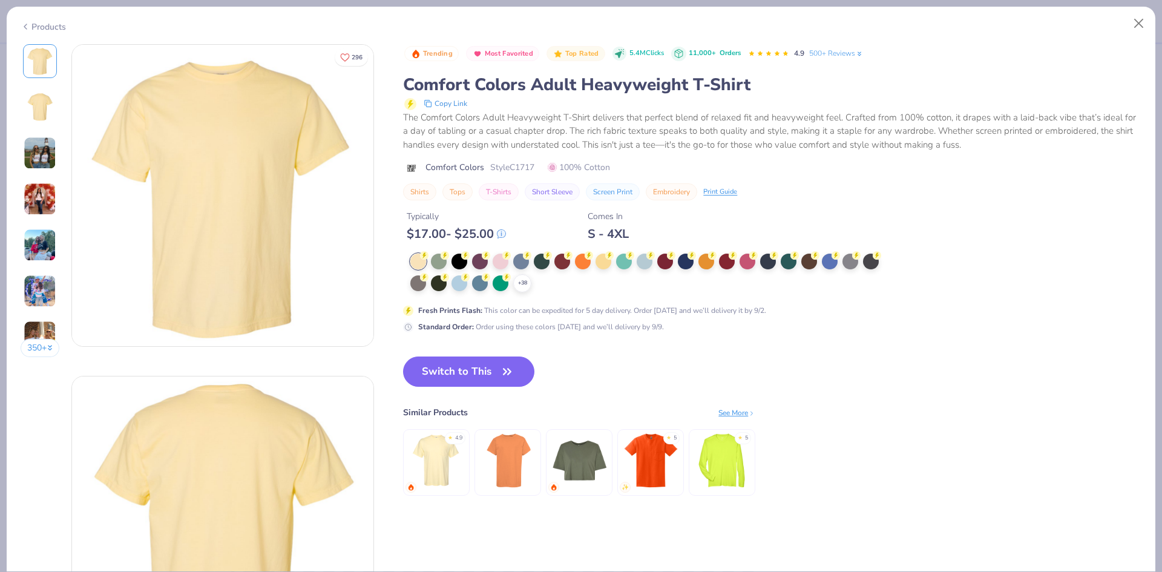
click at [704, 390] on div "Switch to This Similar Products See More ★ 4.9 ★ 5 ★ 5" at bounding box center [579, 437] width 352 height 163
click at [482, 375] on button "Switch to This" at bounding box center [468, 371] width 131 height 30
click at [1143, 22] on button "Close" at bounding box center [1138, 23] width 23 height 23
click at [1138, 25] on button "Close" at bounding box center [1138, 23] width 23 height 23
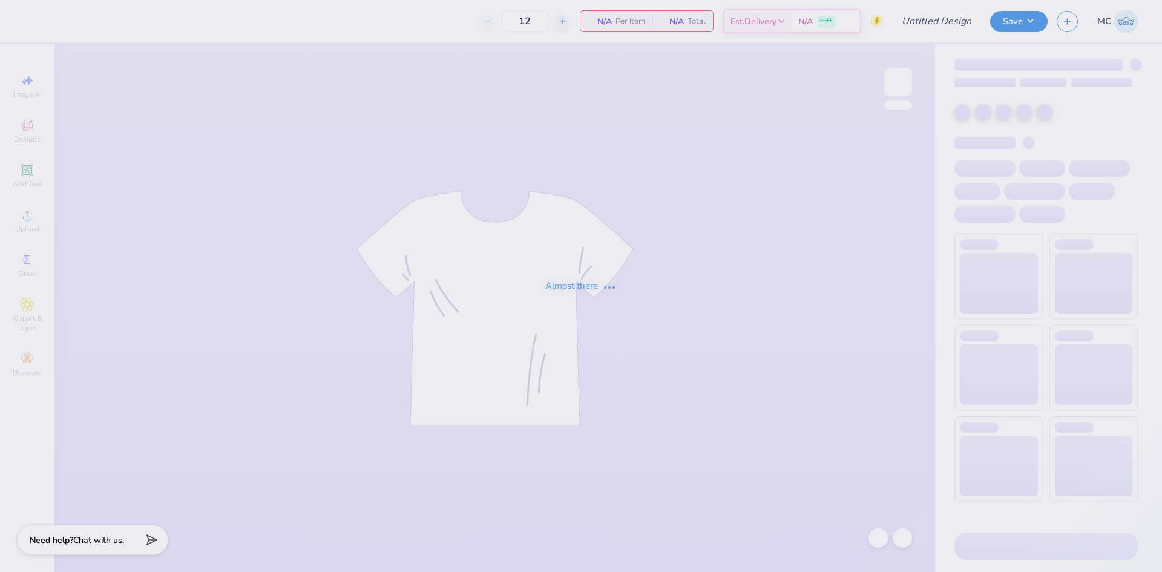
type input "Girls 1"
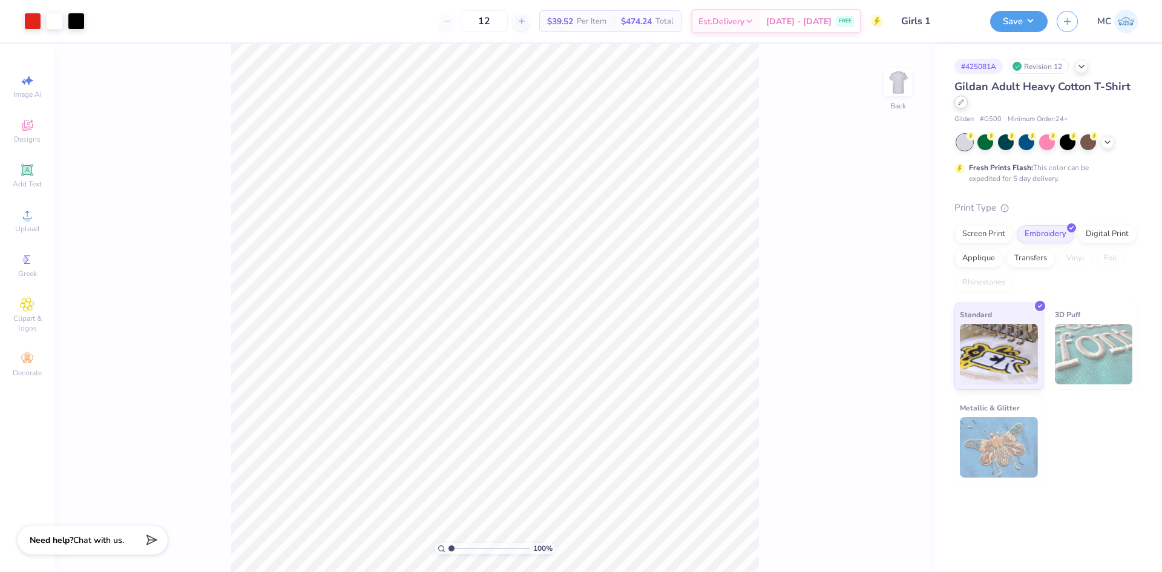
click at [961, 106] on div at bounding box center [960, 102] width 13 height 13
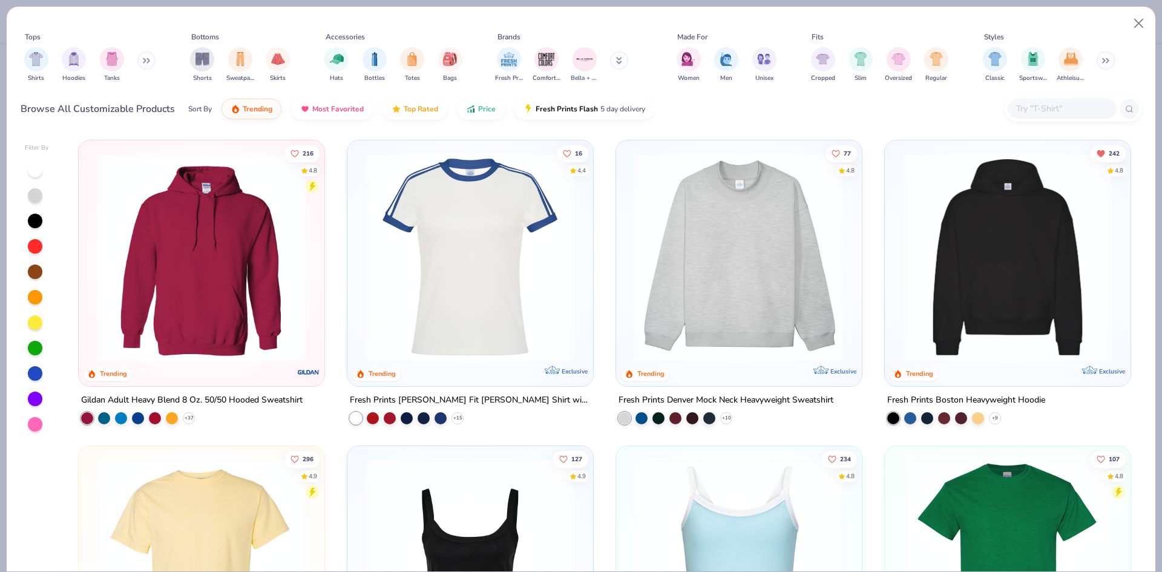
click at [1045, 114] on input "text" at bounding box center [1061, 109] width 93 height 14
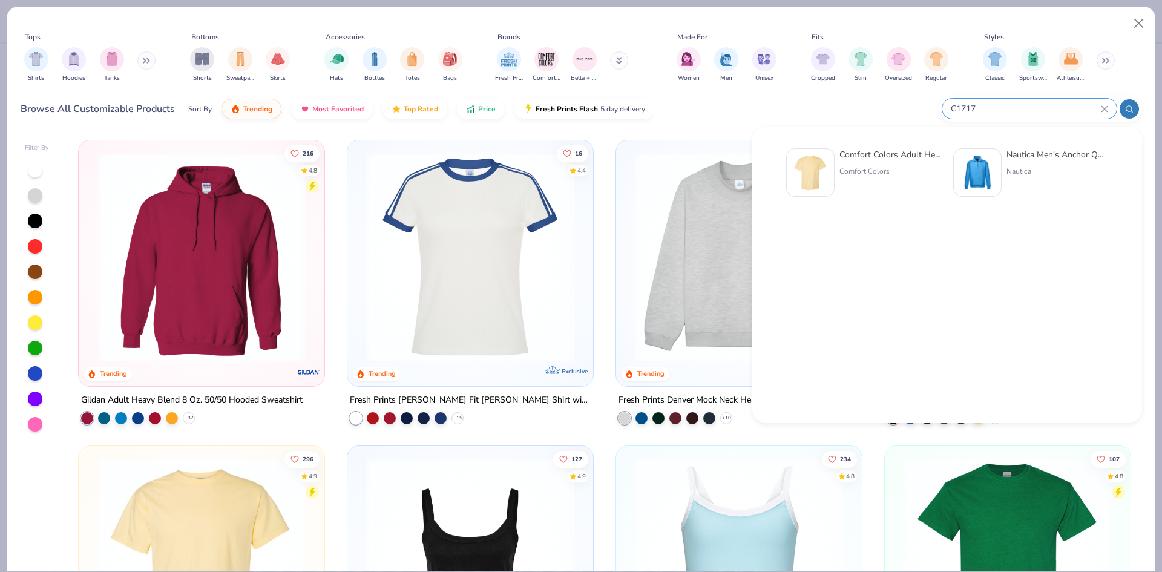
type input "C1717"
click at [824, 165] on img at bounding box center [810, 173] width 38 height 38
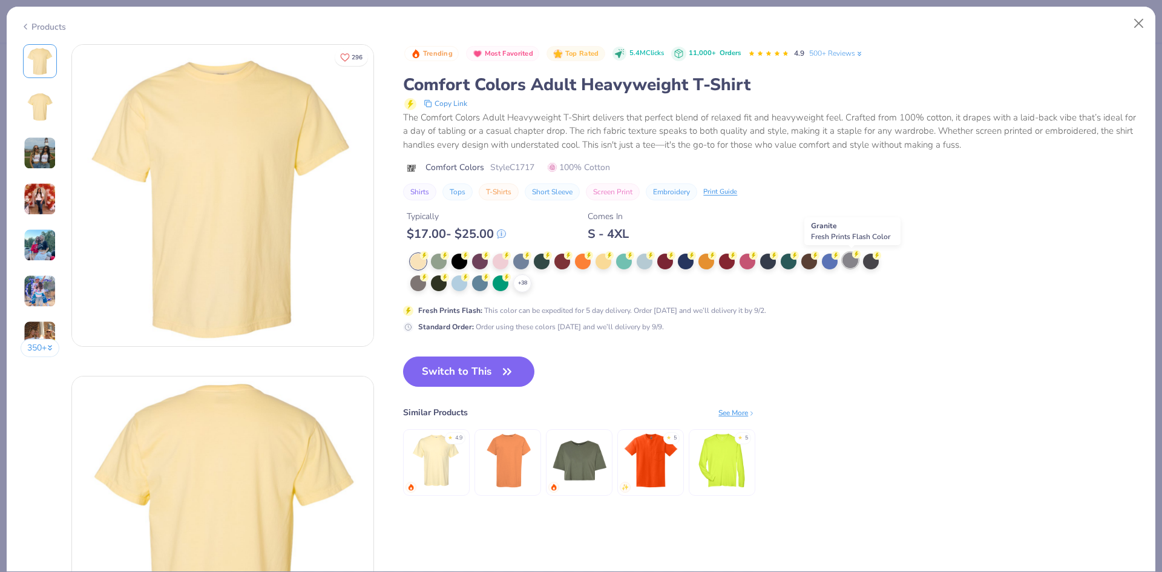
click at [850, 260] on div at bounding box center [850, 260] width 16 height 16
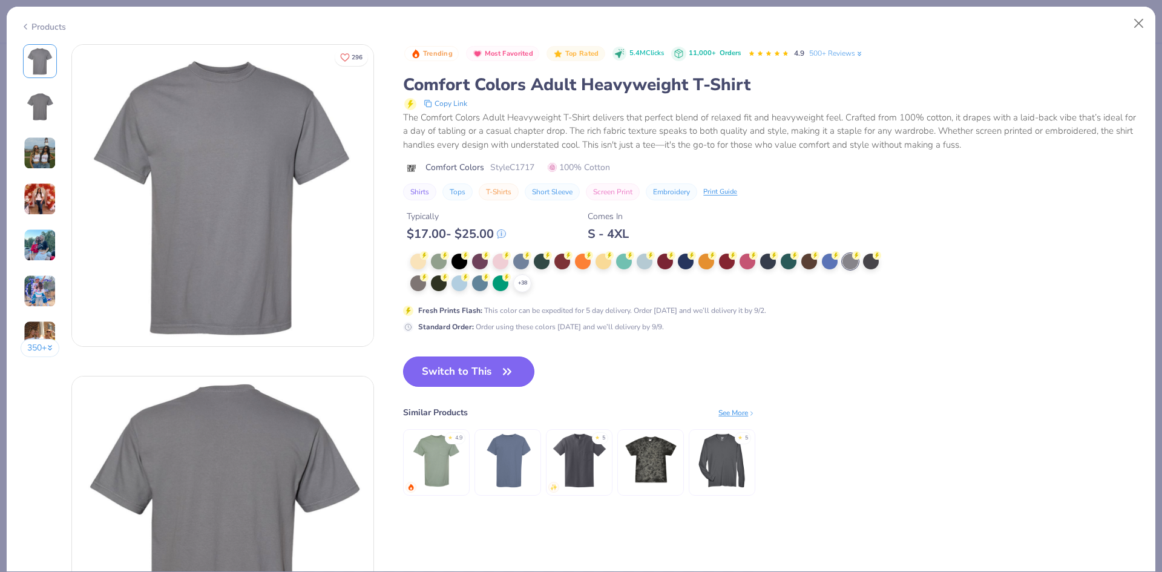
click at [476, 377] on button "Switch to This" at bounding box center [468, 371] width 131 height 30
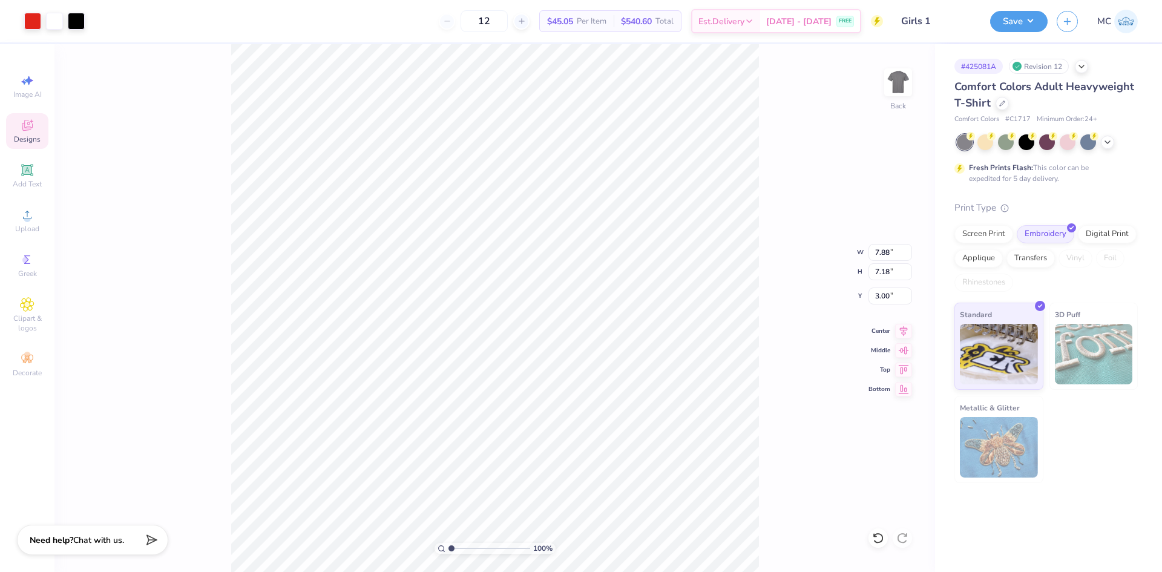
type input "3.00"
click at [1024, 12] on button "Save" at bounding box center [1018, 19] width 57 height 21
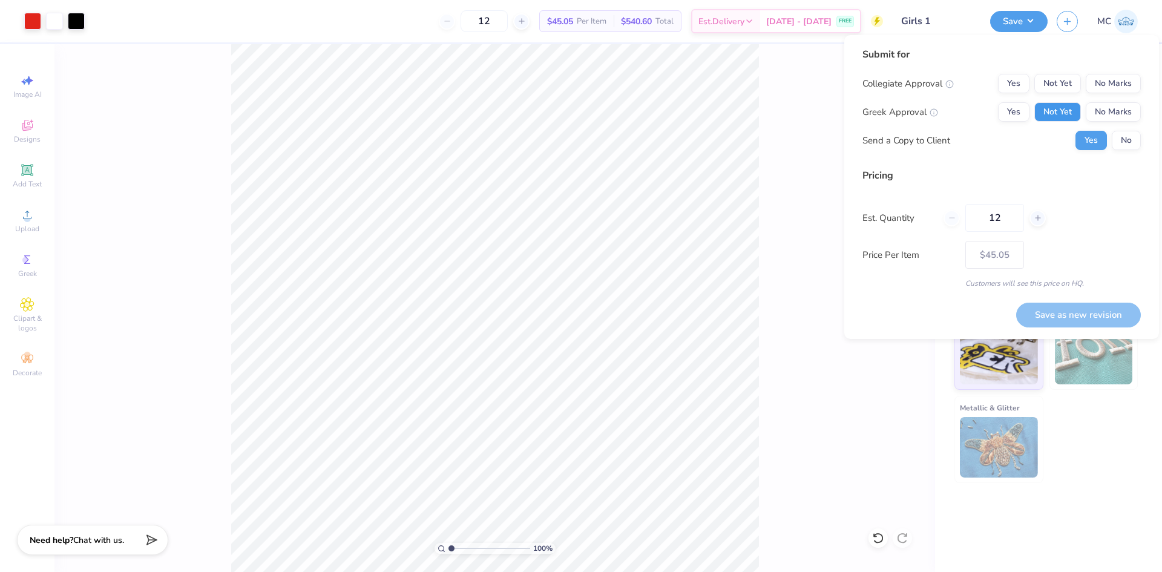
click at [1065, 108] on button "Not Yet" at bounding box center [1057, 111] width 47 height 19
click at [1128, 86] on button "No Marks" at bounding box center [1112, 83] width 55 height 19
click at [1089, 312] on button "Save as new revision" at bounding box center [1078, 314] width 125 height 25
type input "$45.05"
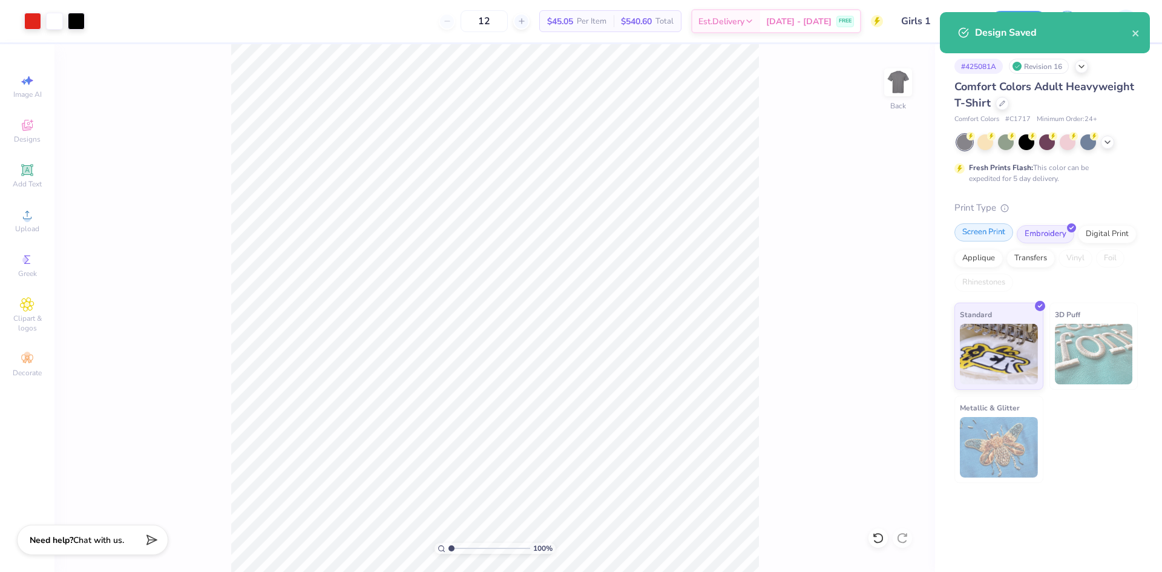
click at [976, 235] on div "Screen Print" at bounding box center [983, 232] width 59 height 18
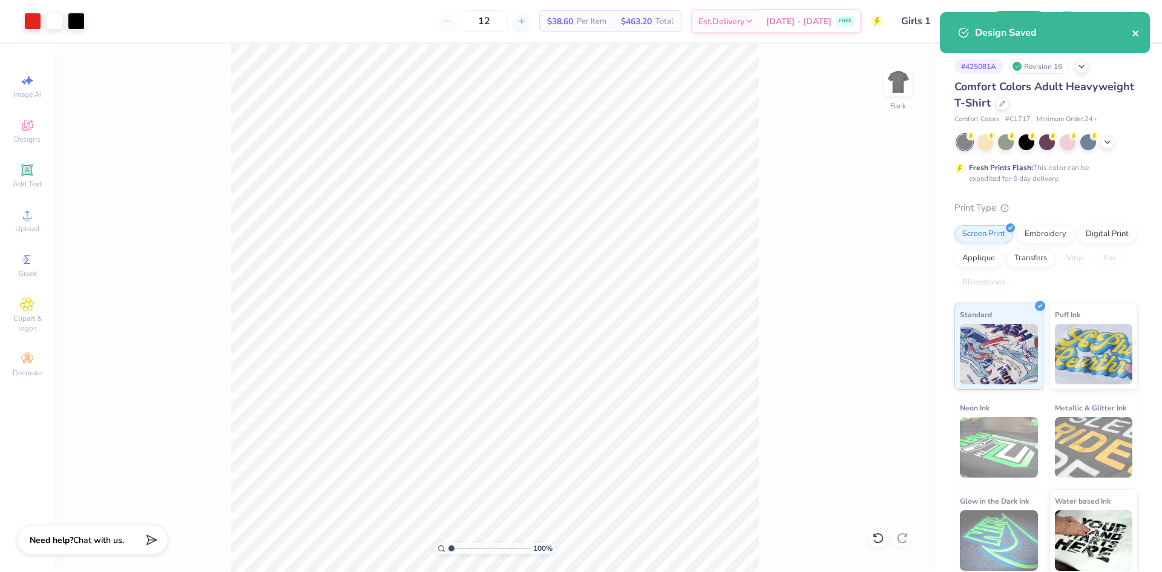
click at [1133, 30] on icon "close" at bounding box center [1135, 33] width 8 height 10
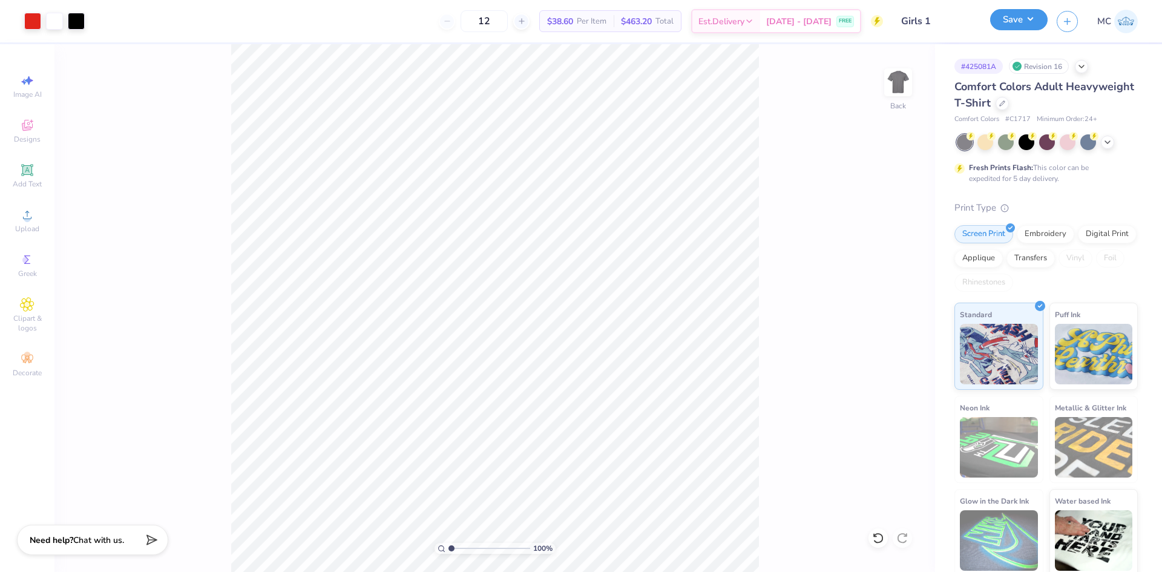
click at [1011, 25] on button "Save" at bounding box center [1018, 19] width 57 height 21
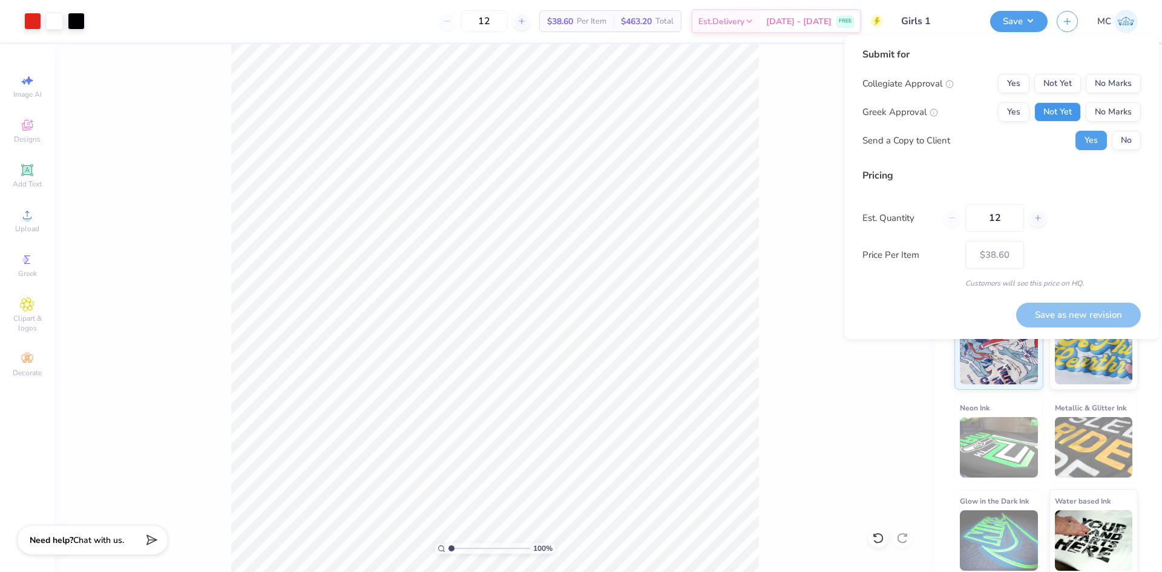
click at [1057, 116] on button "Not Yet" at bounding box center [1057, 111] width 47 height 19
click at [1099, 85] on button "No Marks" at bounding box center [1112, 83] width 55 height 19
click at [1094, 327] on button "Save as new revision" at bounding box center [1078, 314] width 125 height 25
type input "$38.60"
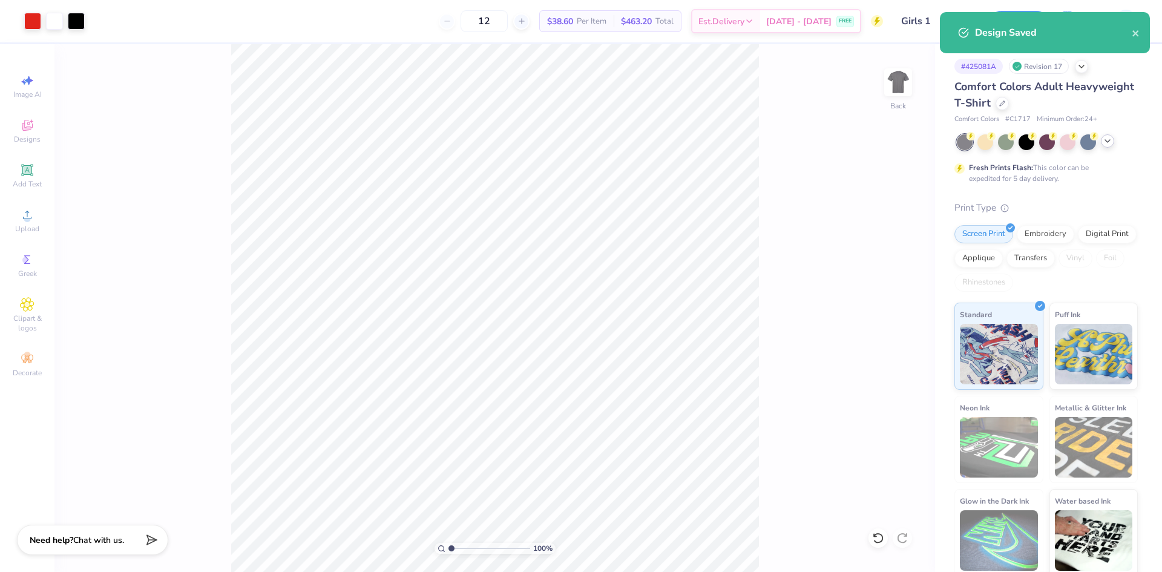
click at [1107, 139] on icon at bounding box center [1107, 141] width 10 height 10
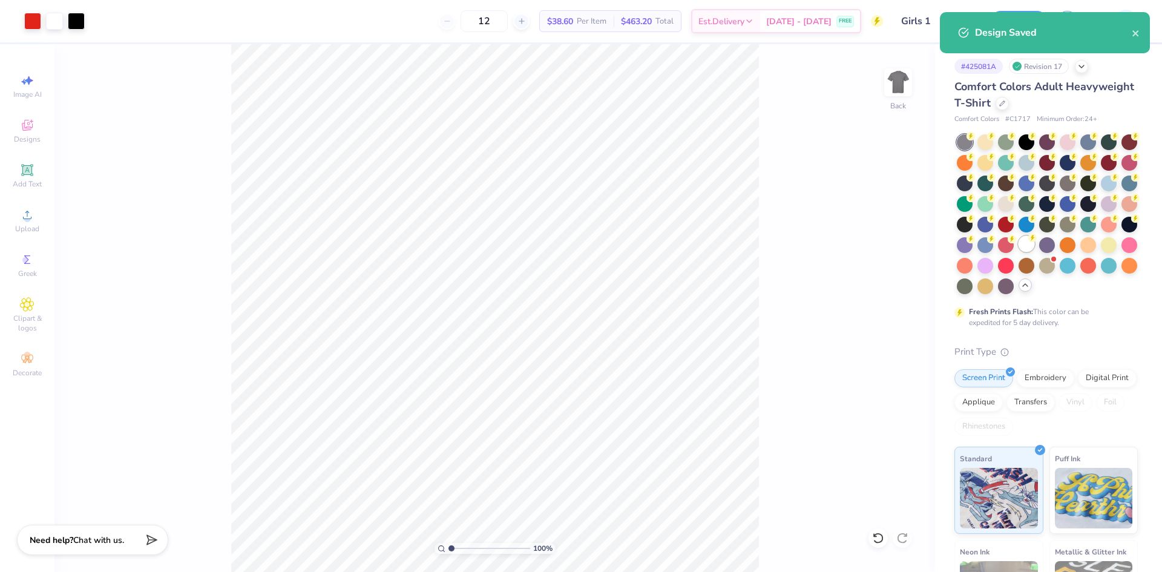
click at [1018, 252] on div at bounding box center [1026, 244] width 16 height 16
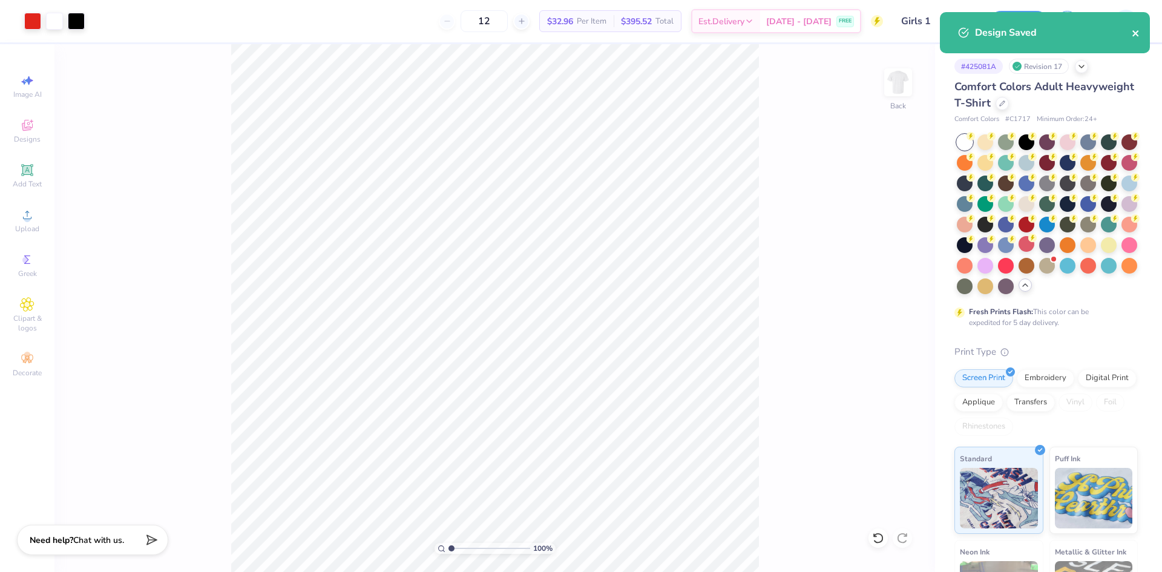
click at [1133, 32] on div "Design Saved" at bounding box center [1045, 32] width 210 height 41
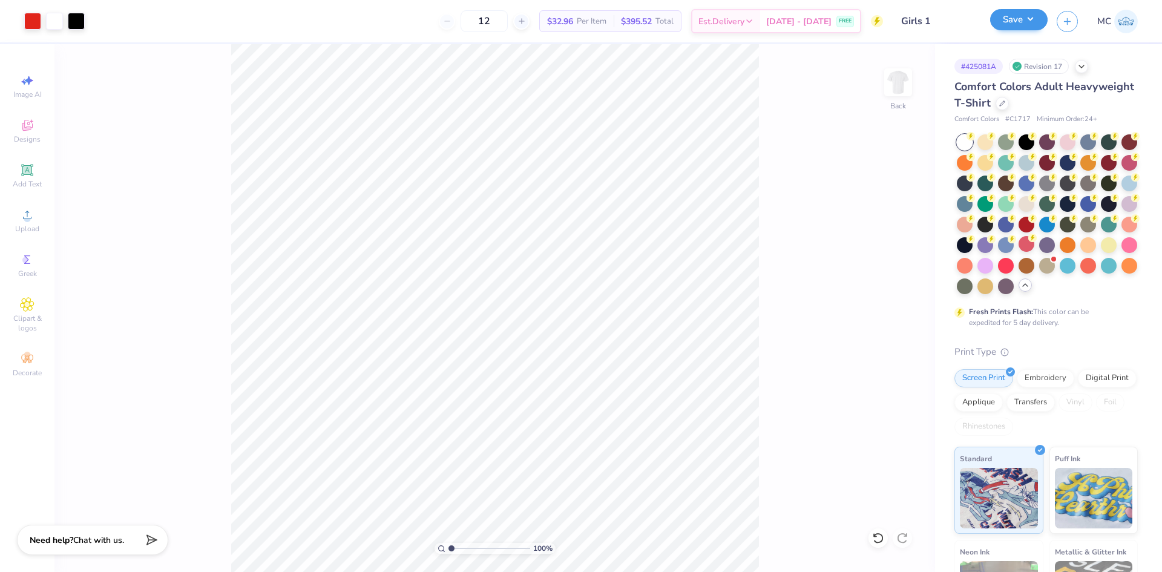
click at [996, 33] on div "Save MC" at bounding box center [1076, 21] width 172 height 42
click at [1003, 27] on button "Save" at bounding box center [1018, 19] width 57 height 21
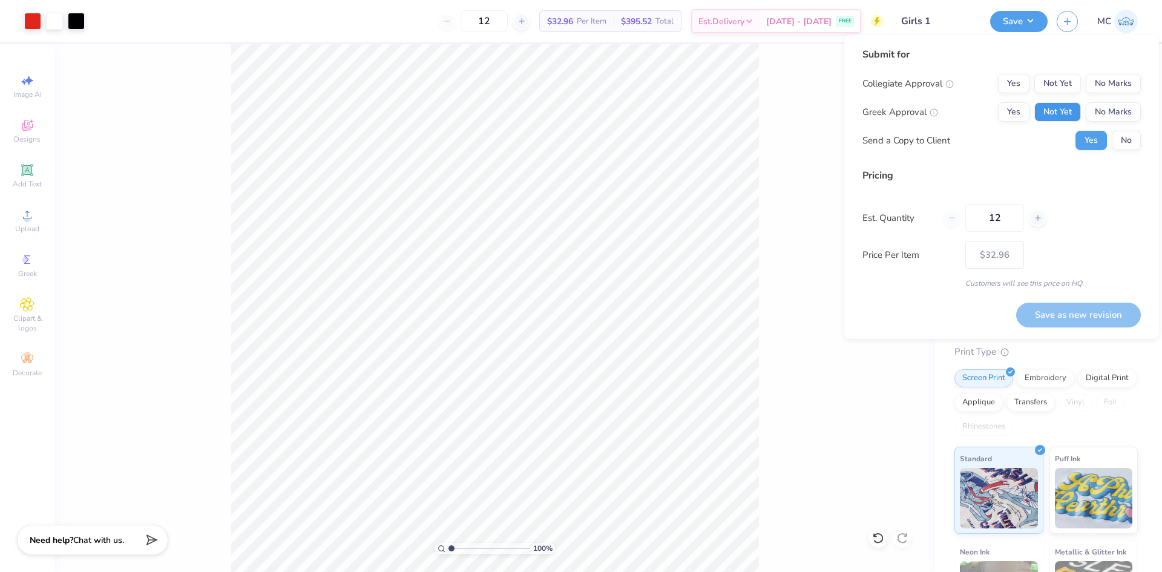
click at [1059, 108] on button "Not Yet" at bounding box center [1057, 111] width 47 height 19
click at [1105, 83] on button "No Marks" at bounding box center [1112, 83] width 55 height 19
click at [1078, 325] on button "Save as new revision" at bounding box center [1078, 314] width 125 height 25
type input "$32.96"
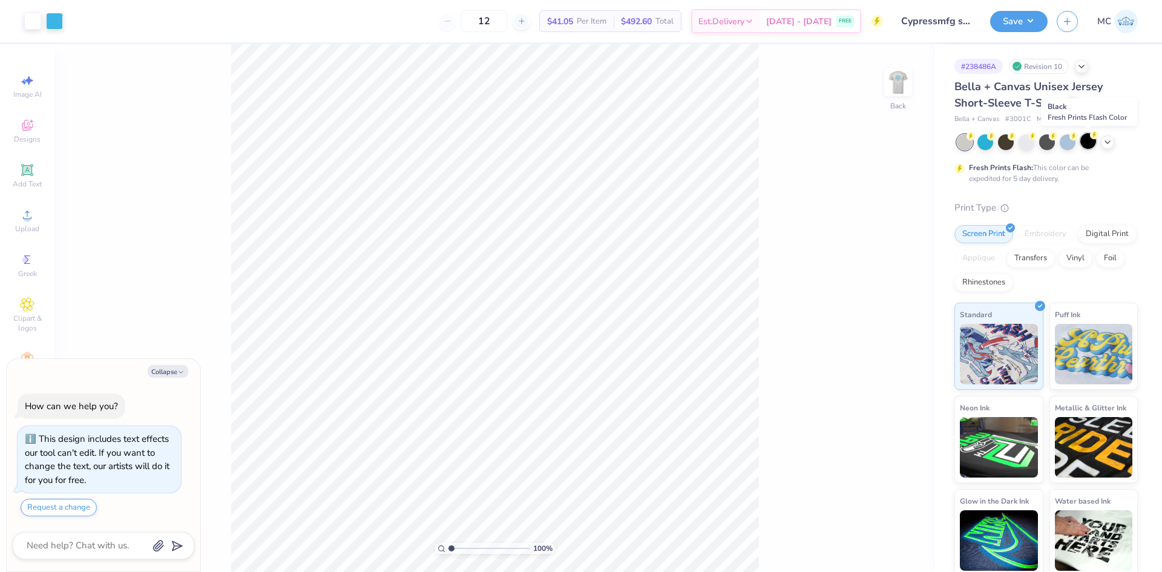
click at [1090, 145] on div at bounding box center [1088, 141] width 16 height 16
click at [909, 77] on img at bounding box center [898, 82] width 48 height 48
click at [1019, 18] on button "Save" at bounding box center [1018, 19] width 57 height 21
type textarea "x"
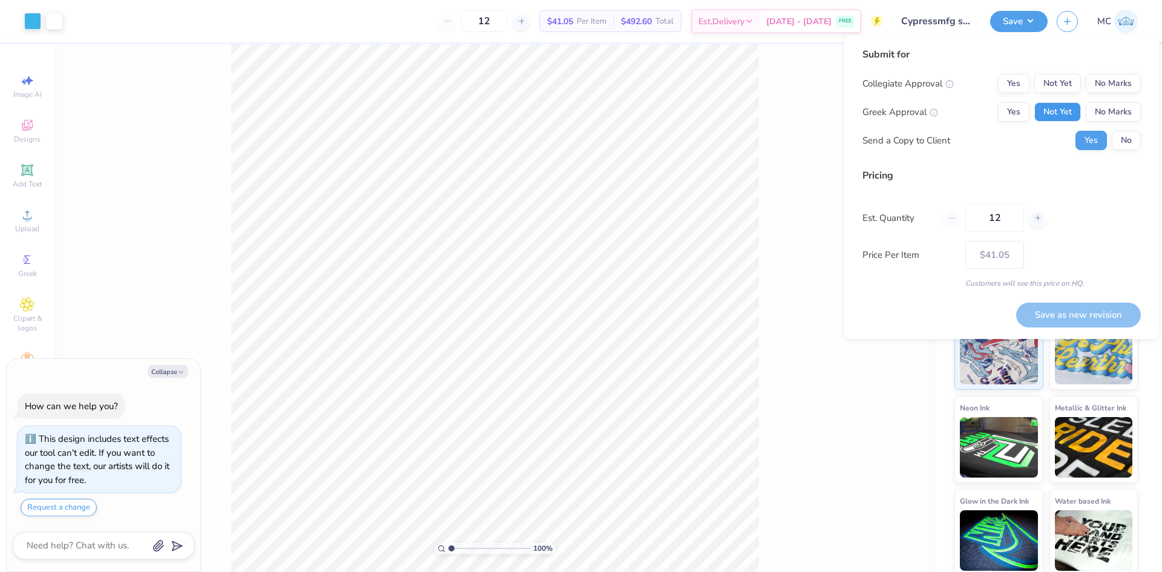
click at [1052, 111] on button "Not Yet" at bounding box center [1057, 111] width 47 height 19
click at [1113, 79] on button "No Marks" at bounding box center [1112, 83] width 55 height 19
click at [1082, 307] on button "Save as new revision" at bounding box center [1078, 314] width 125 height 25
type input "$41.05"
type textarea "x"
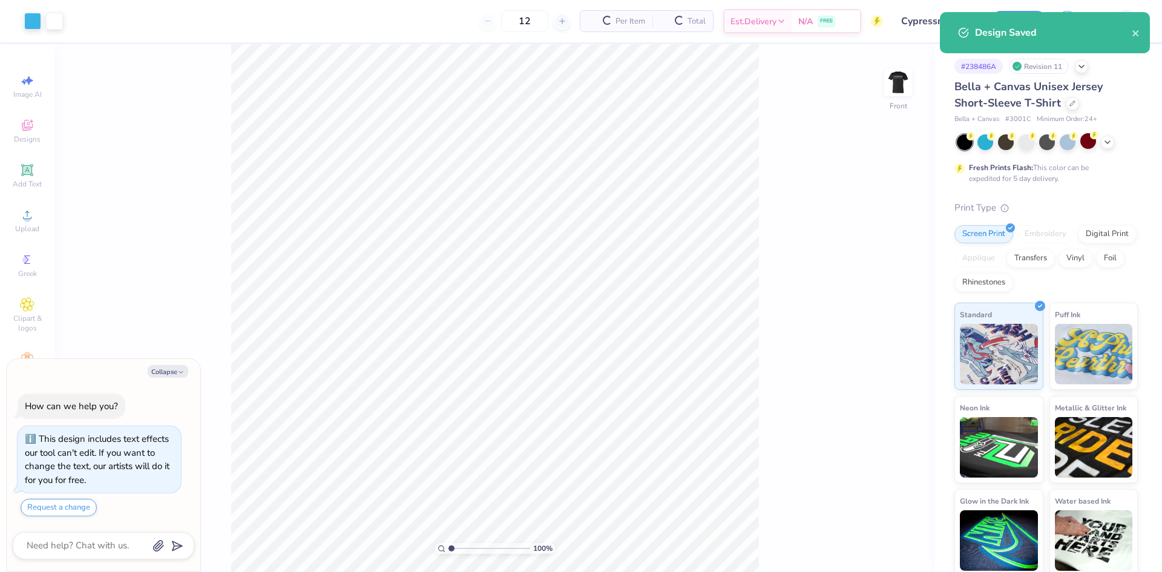
type input "$41.05"
